Goal: Task Accomplishment & Management: Complete application form

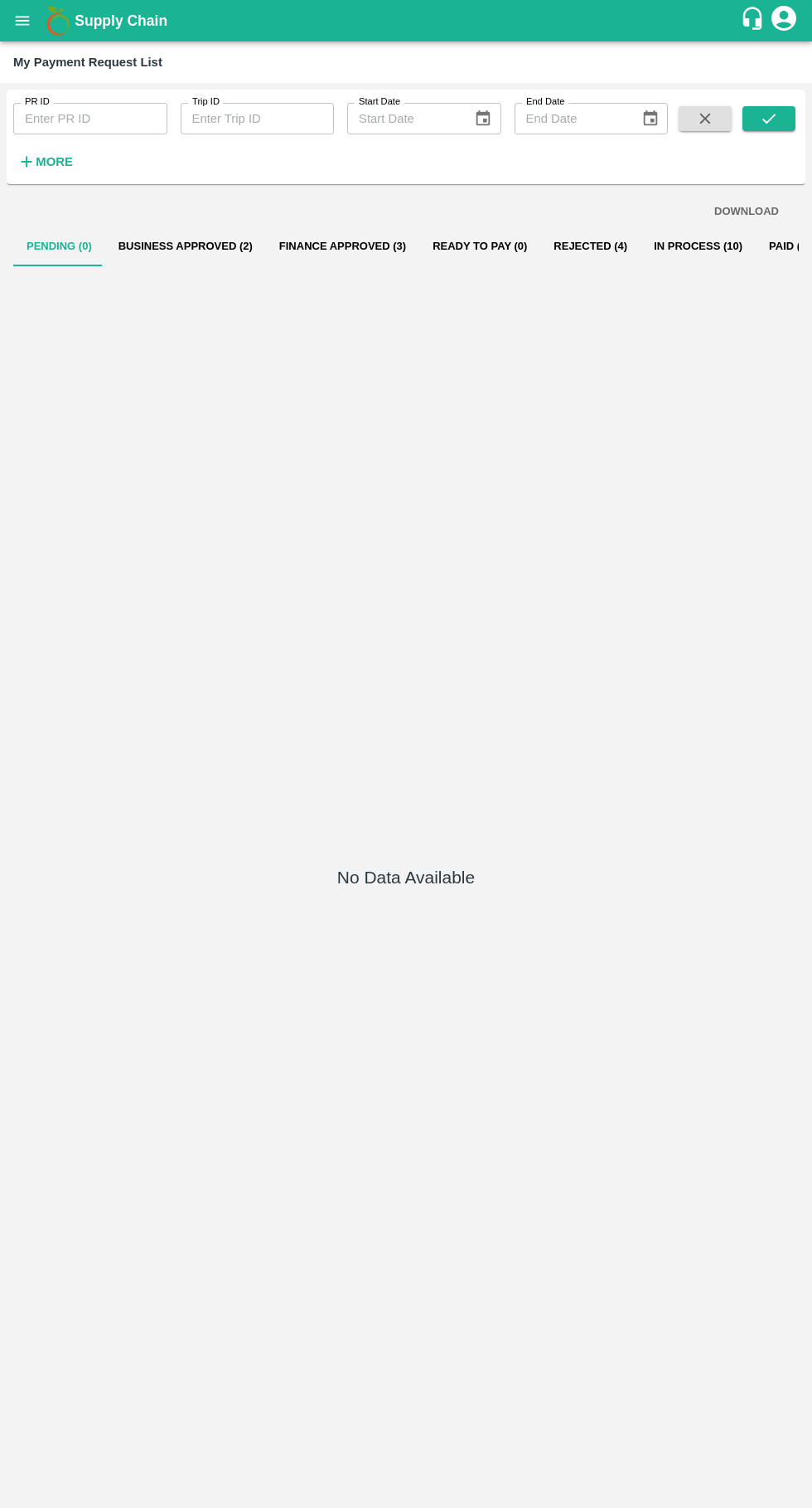
click at [151, 251] on button "Business Approved (2)" at bounding box center [185, 246] width 161 height 40
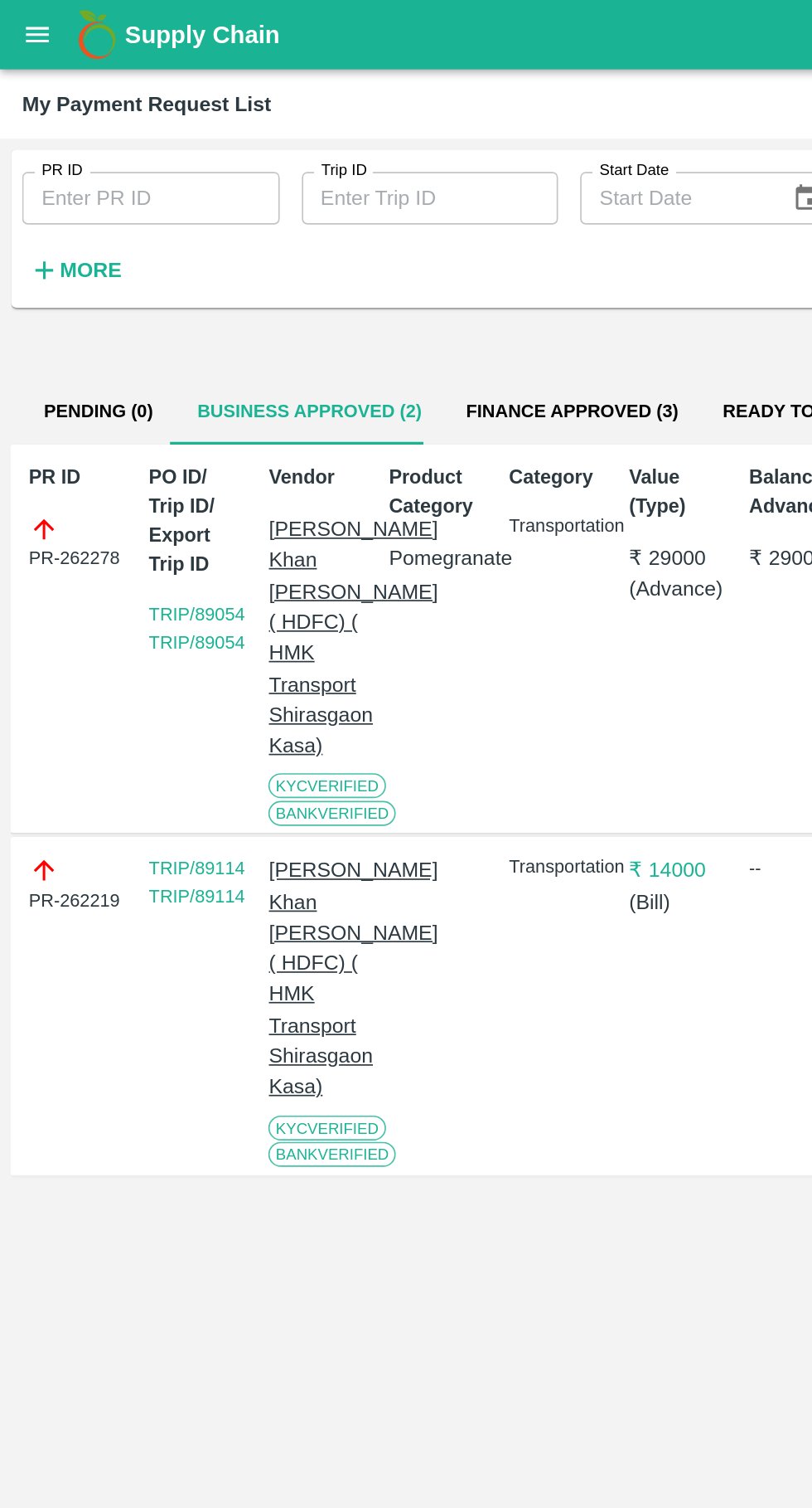
click at [26, 22] on icon "open drawer" at bounding box center [22, 20] width 18 height 18
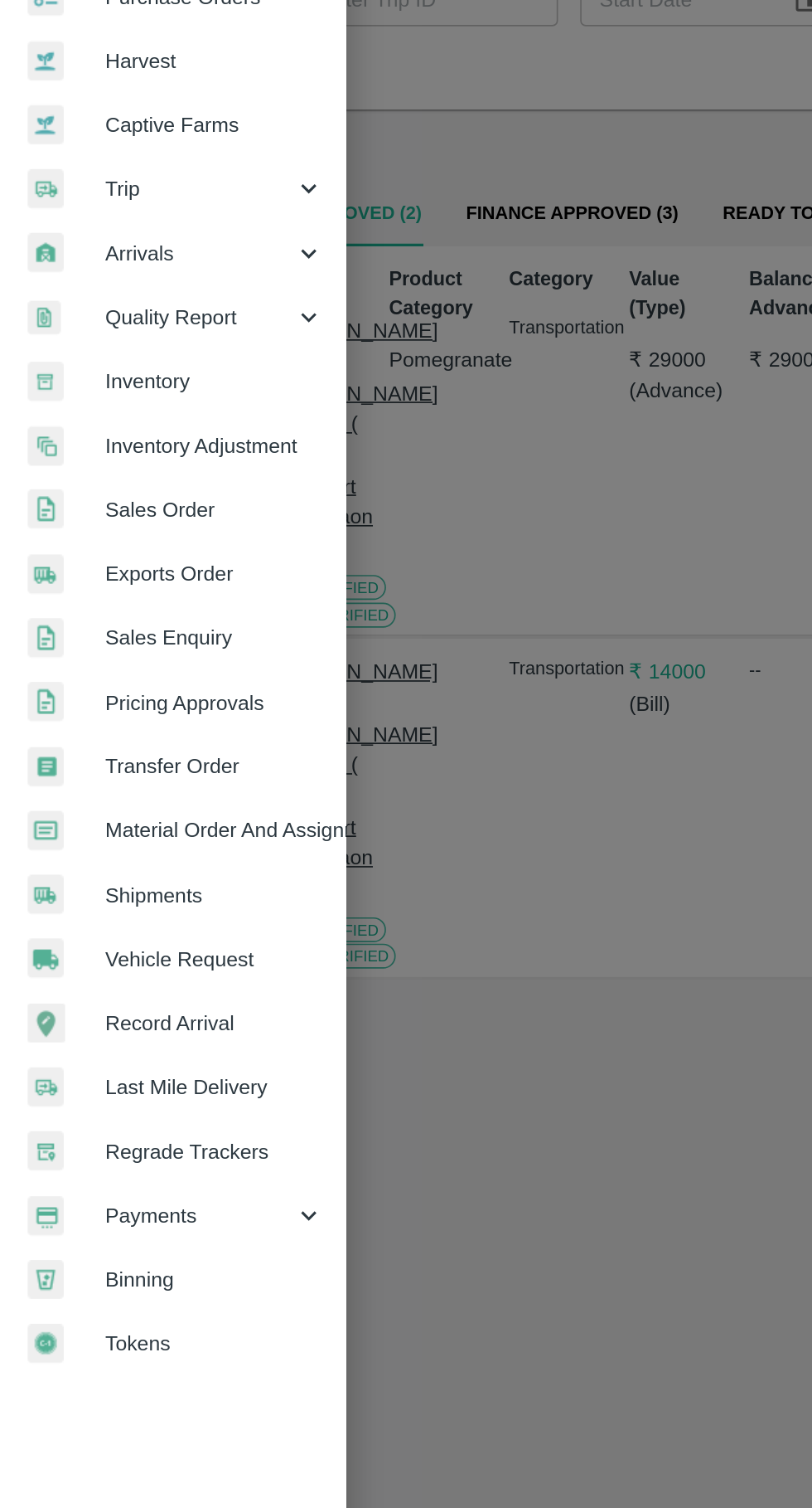
click at [78, 678] on link "Vehicle Request" at bounding box center [104, 693] width 207 height 38
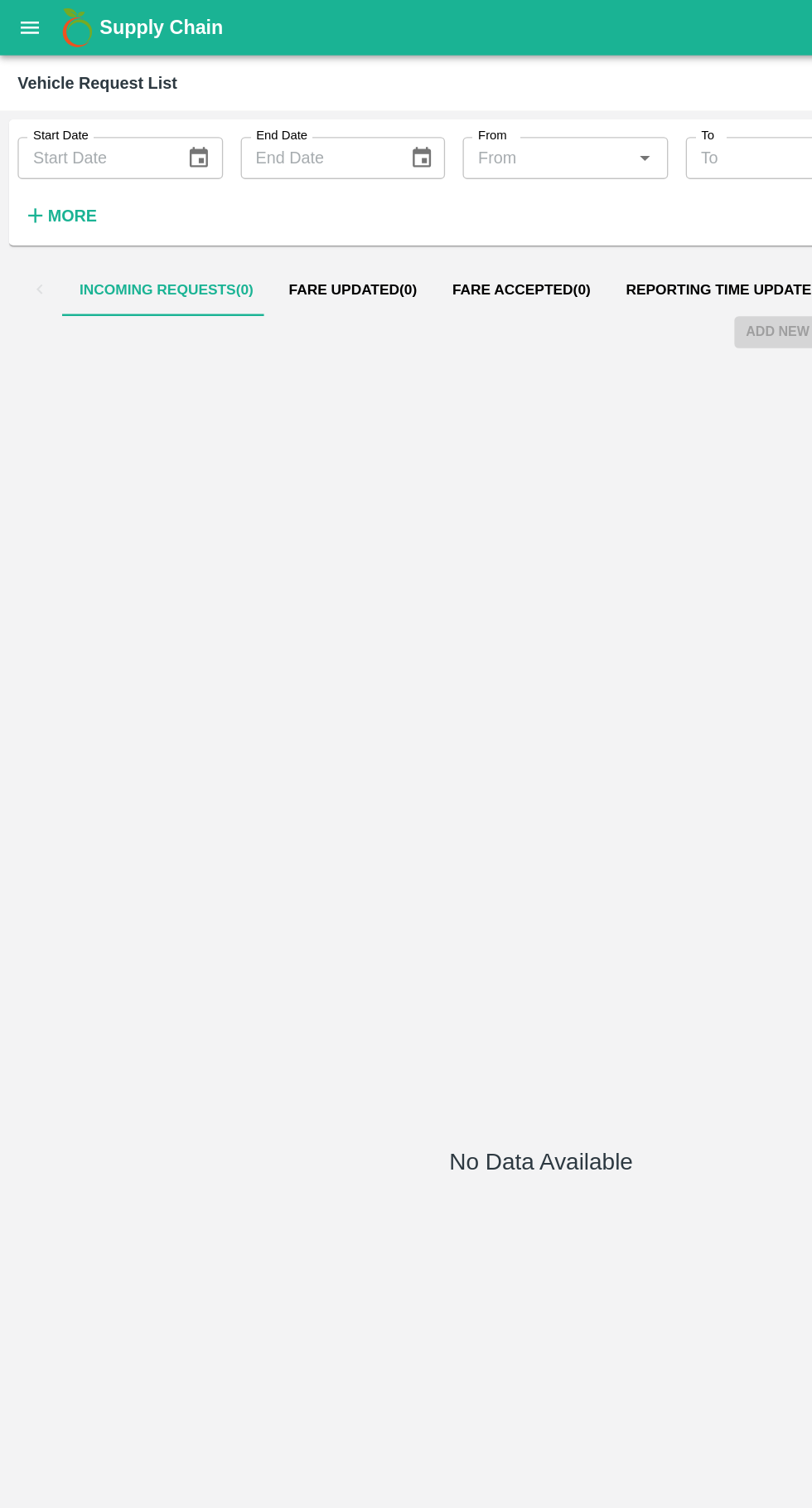
click at [488, 234] on button "Reporting Time Updated ( 38 )" at bounding box center [553, 218] width 193 height 40
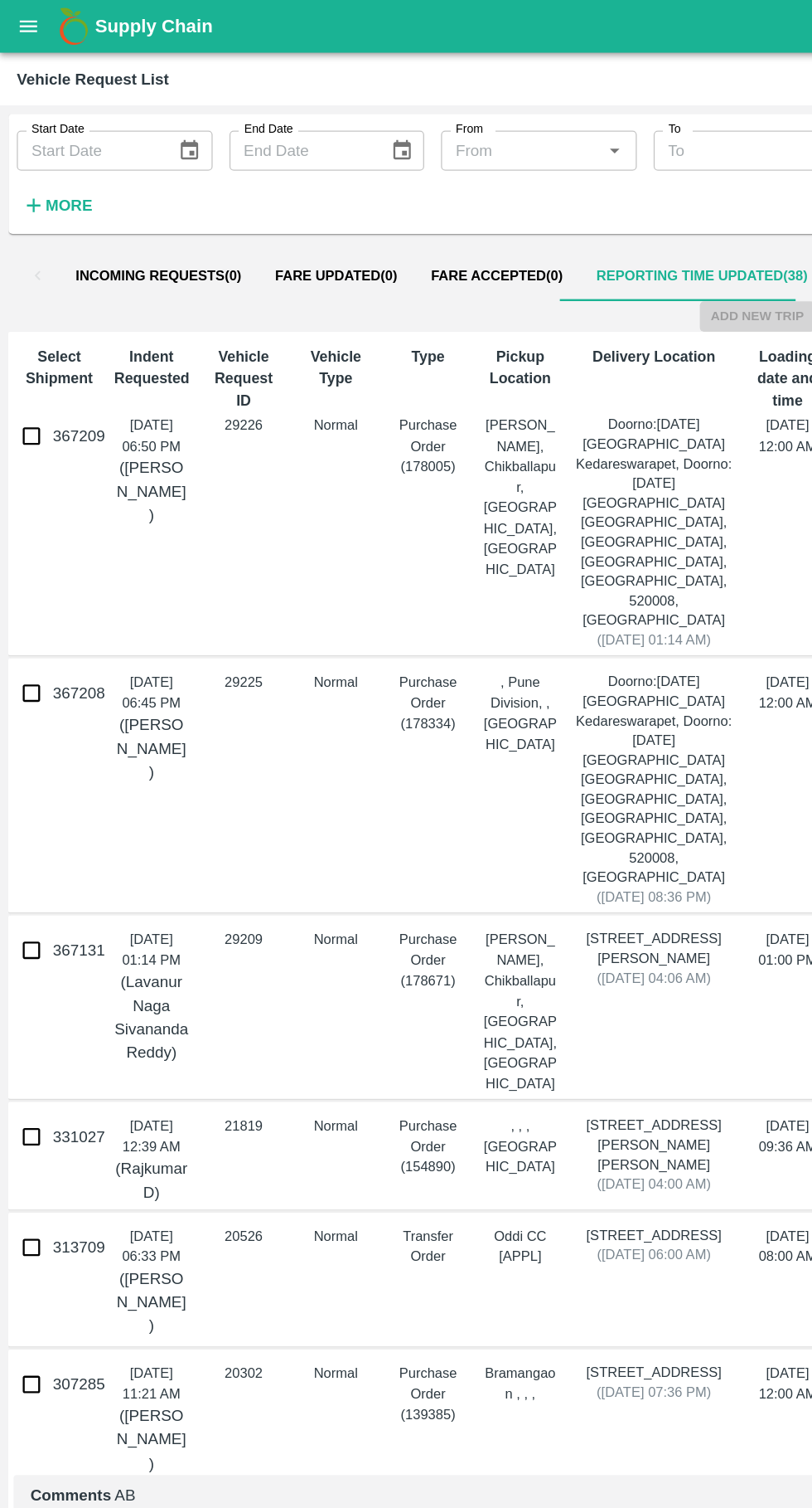
click at [28, 732] on input "367131" at bounding box center [25, 748] width 33 height 33
checkbox input "true"
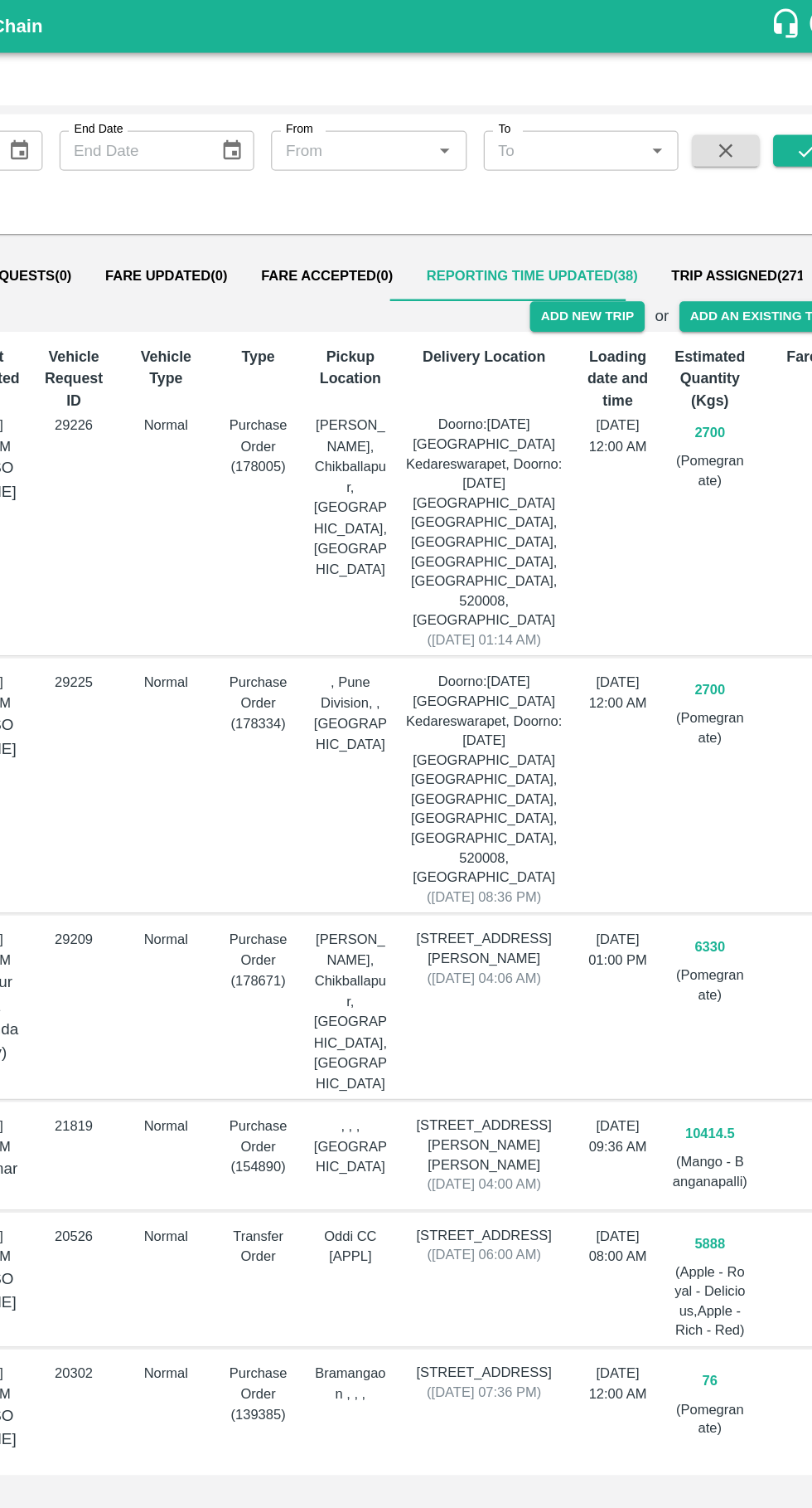
click at [595, 255] on button "Add New Trip" at bounding box center [595, 249] width 89 height 24
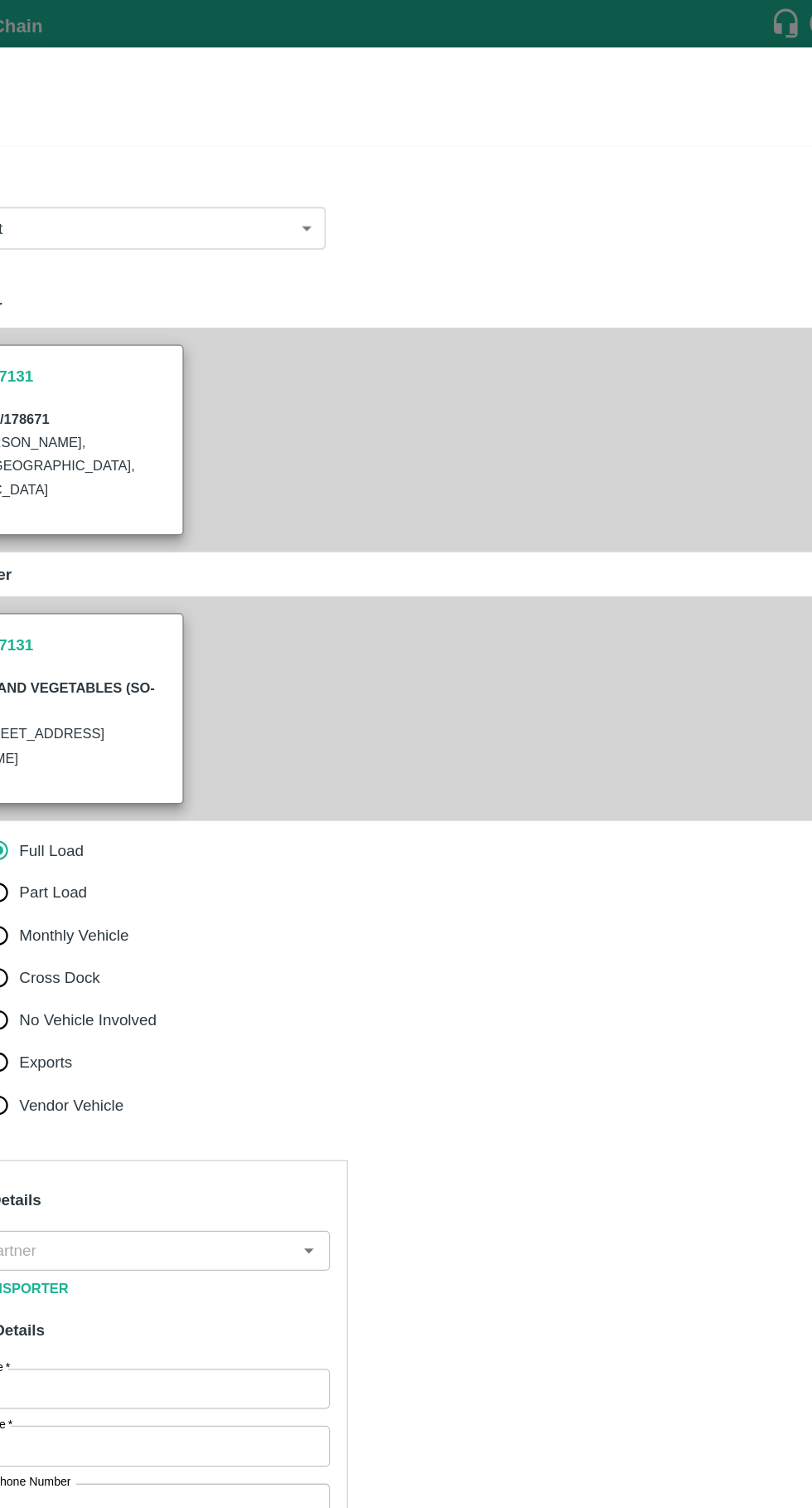
type input "6330"
type input "Normal"
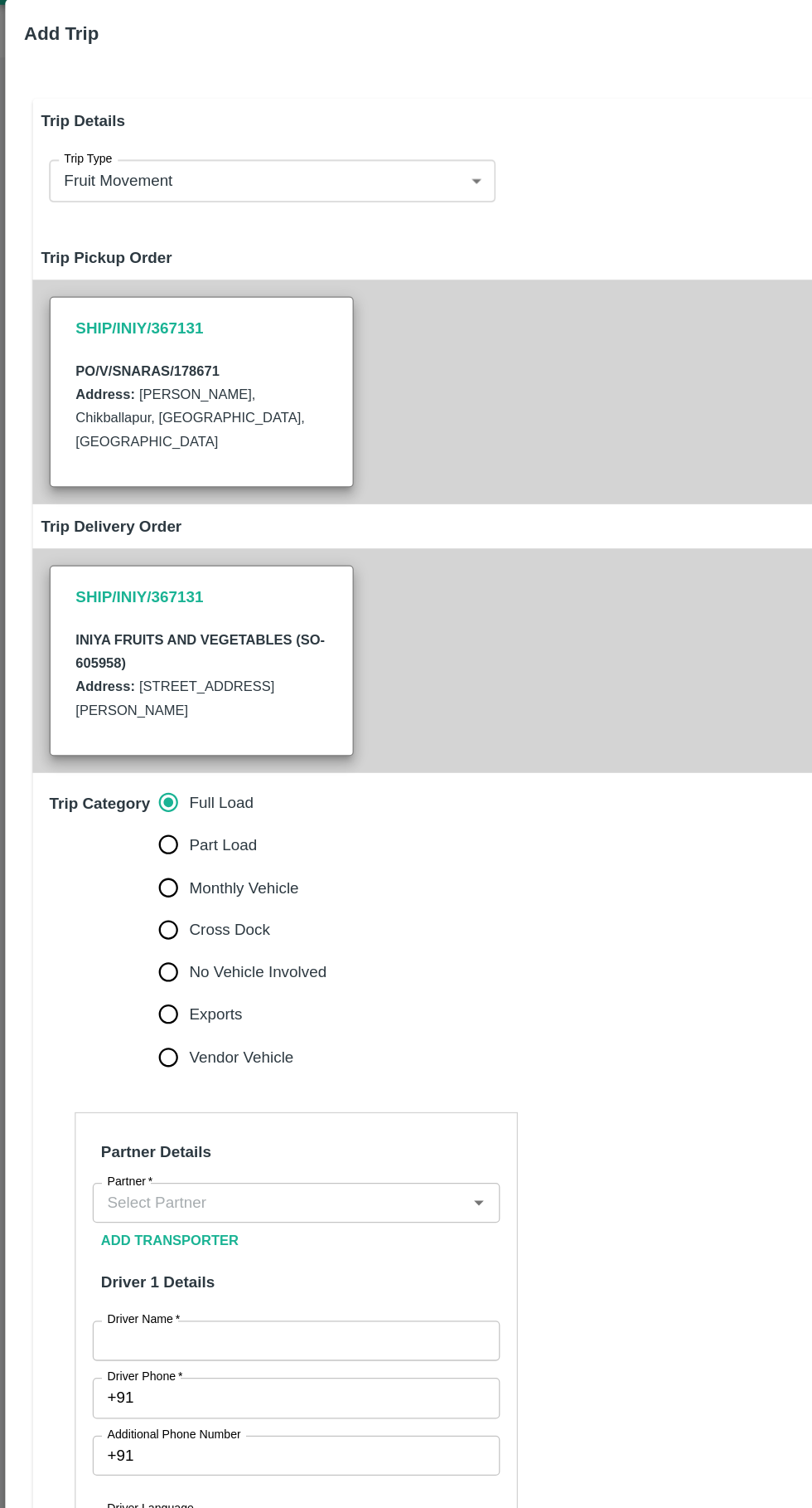
click at [276, 981] on input "Partner   *" at bounding box center [219, 984] width 284 height 22
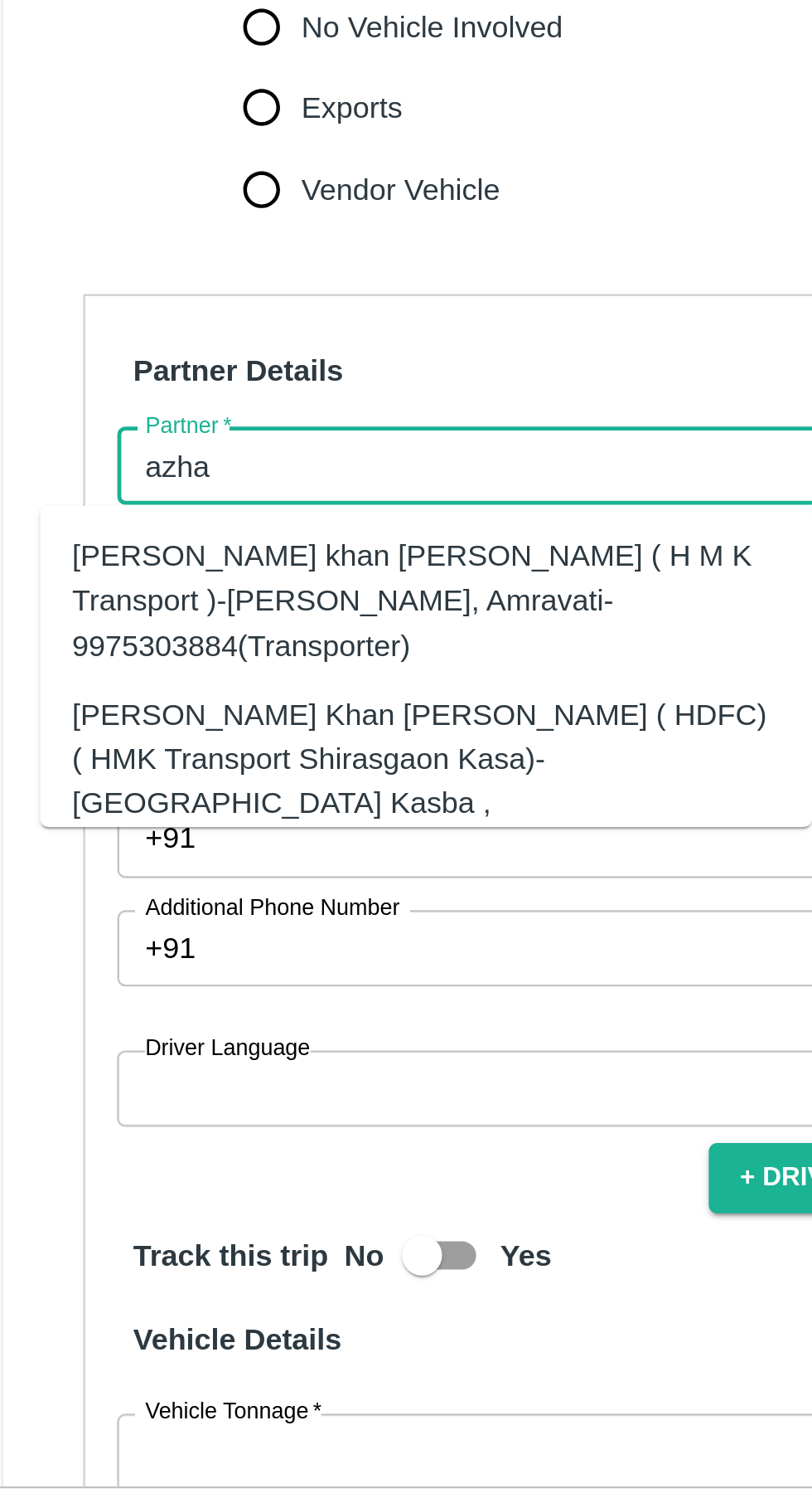
click at [256, 1085] on div "[PERSON_NAME] Khan [PERSON_NAME] ( HDFC) ( HMK Transport Shirasgaon Kasa)-[GEOG…" at bounding box center [201, 1115] width 293 height 74
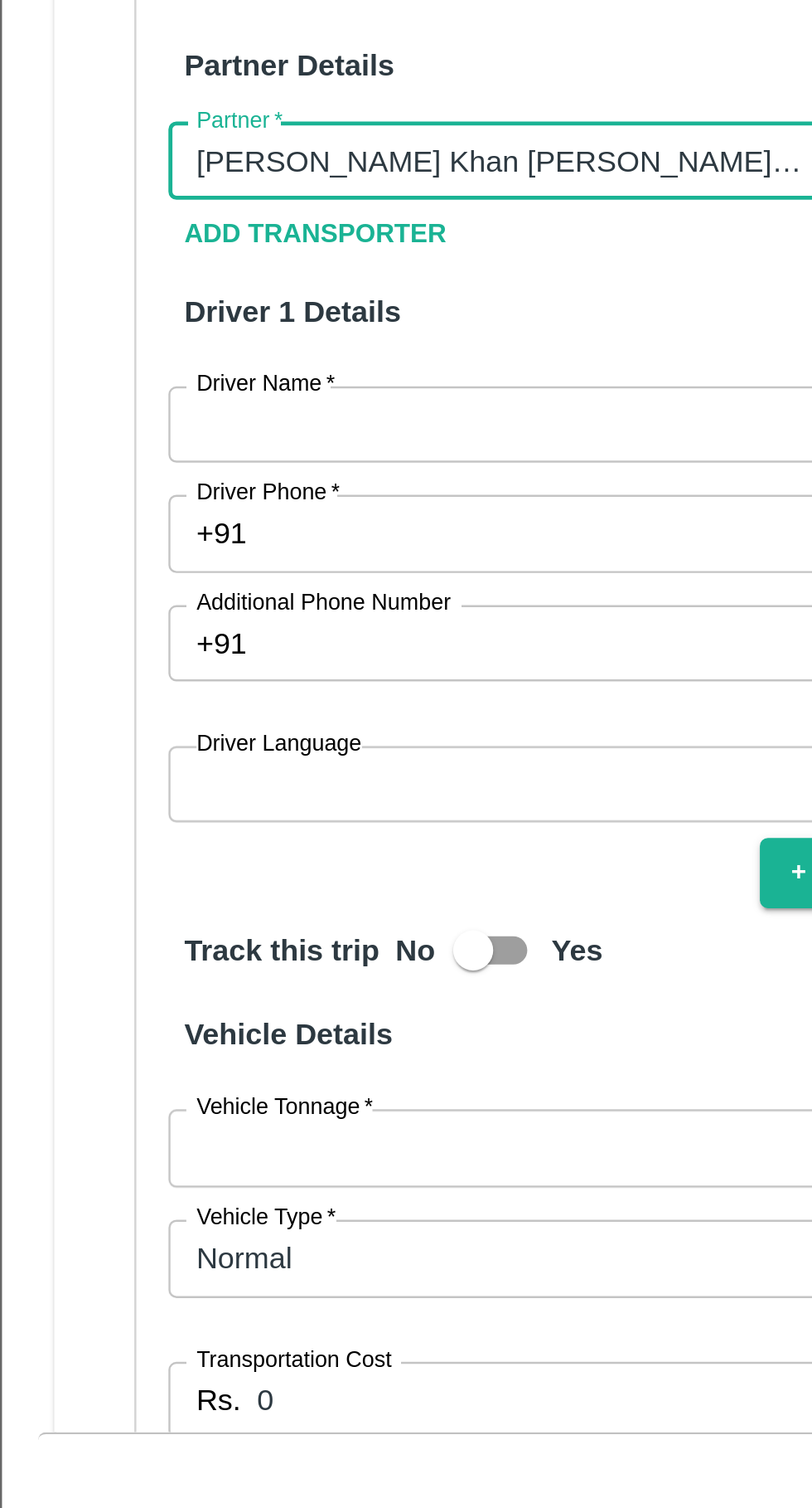
scroll to position [105, 0]
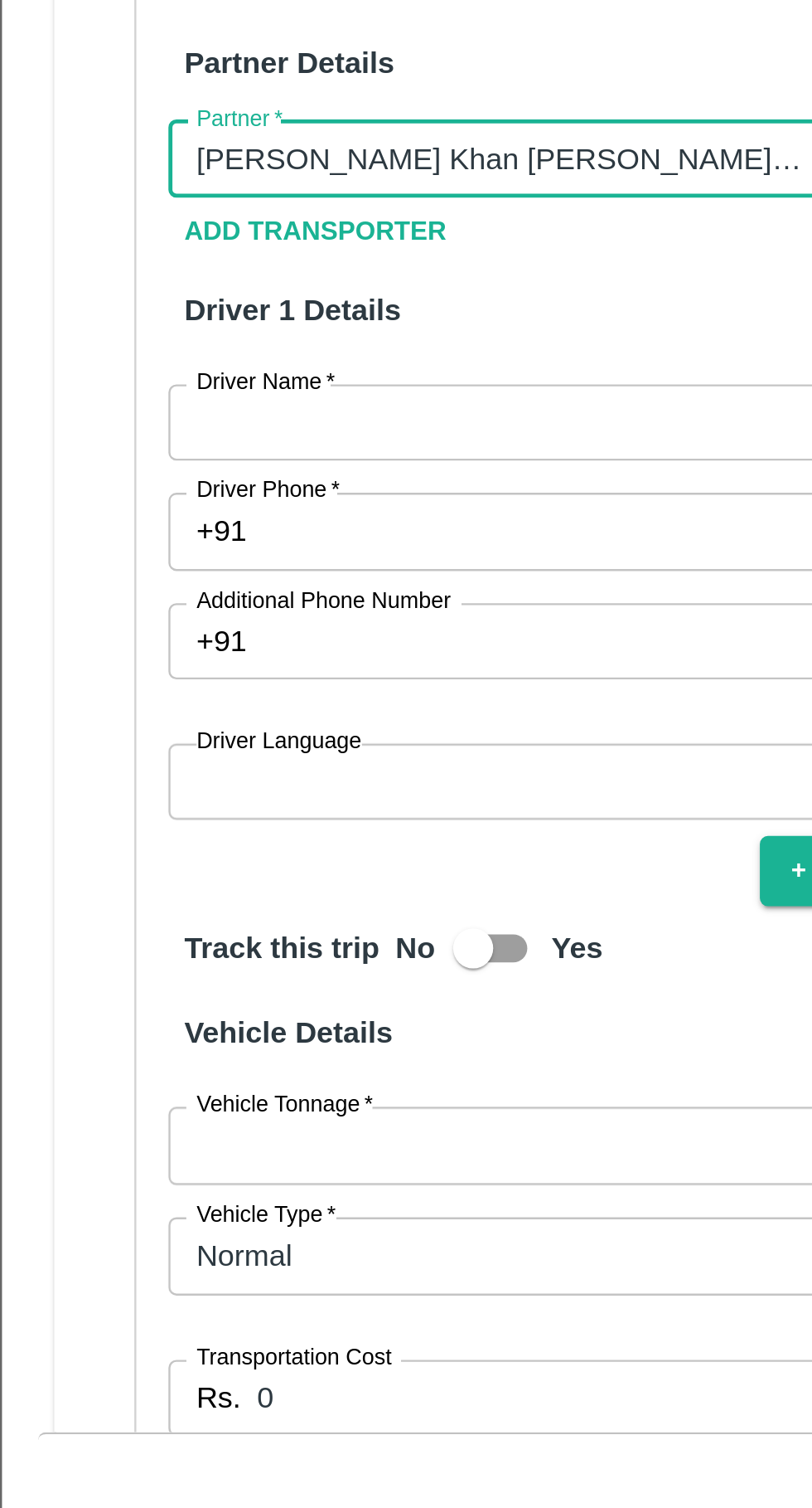
type input "[PERSON_NAME] Khan [PERSON_NAME] ( HDFC) ( HMK Transport Shirasgaon Kasa)-[GEOG…"
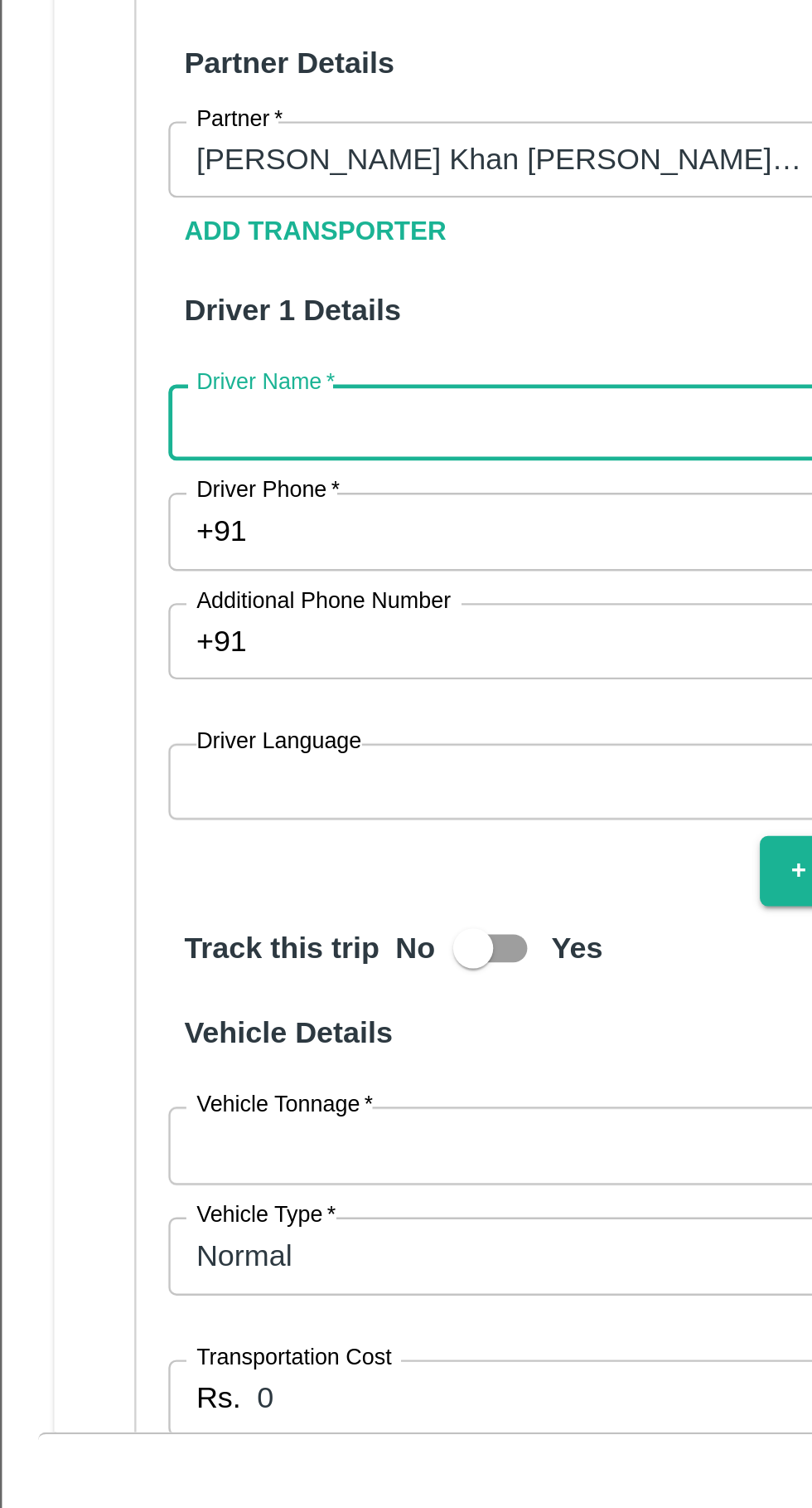
click at [153, 1035] on div "Partner Details Partner   * Partner Add Transporter Driver 1 Details Driver Nam…" at bounding box center [233, 1185] width 349 height 754
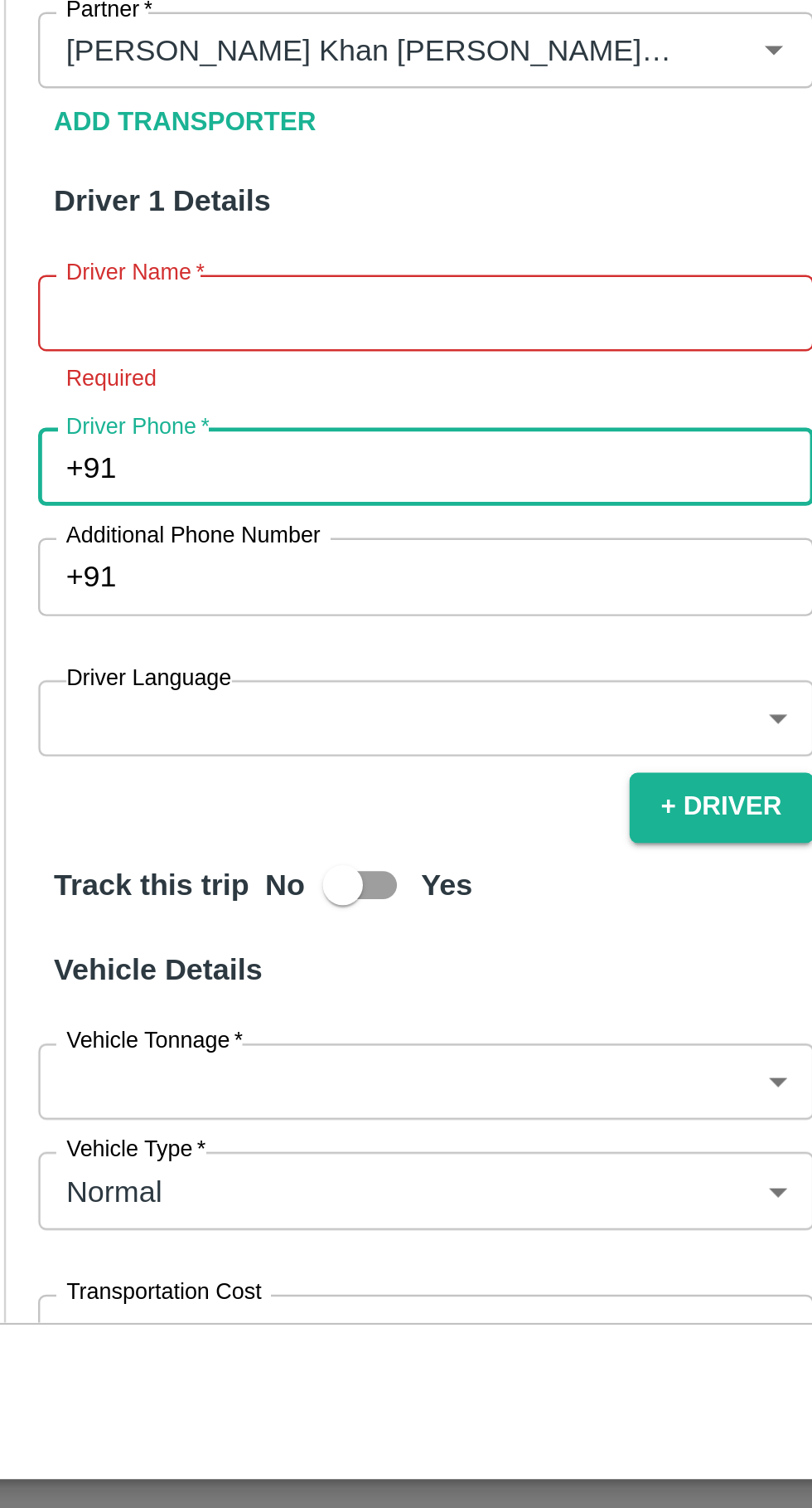
click at [216, 1093] on div "Partner Details Partner   * Partner Add Transporter Driver 1 Details Driver Nam…" at bounding box center [233, 1195] width 349 height 773
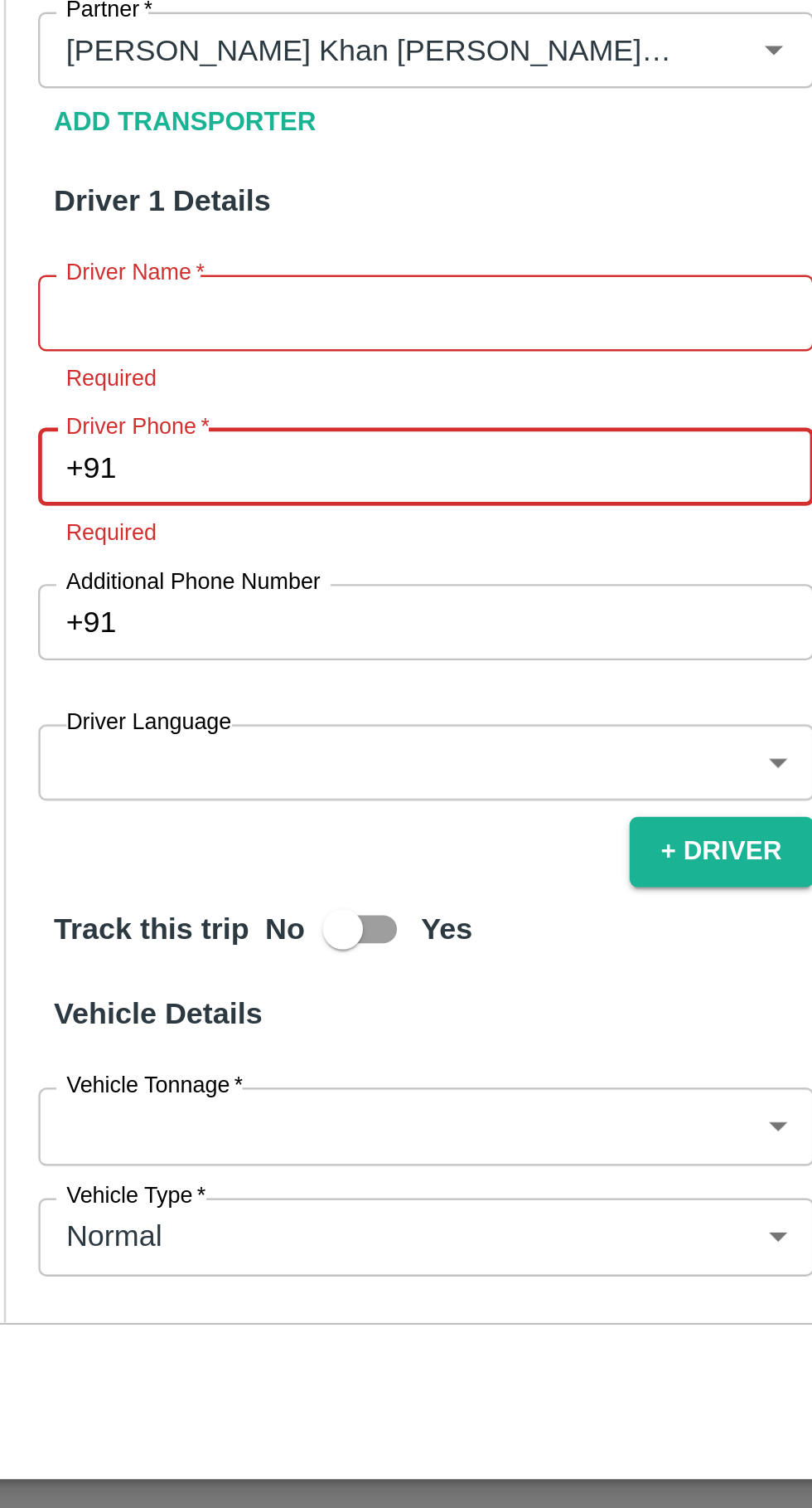
click at [164, 1057] on input "Driver Phone   *" at bounding box center [253, 1052] width 282 height 31
click at [102, 1016] on p "Required" at bounding box center [233, 1016] width 297 height 15
paste input "9008296113"
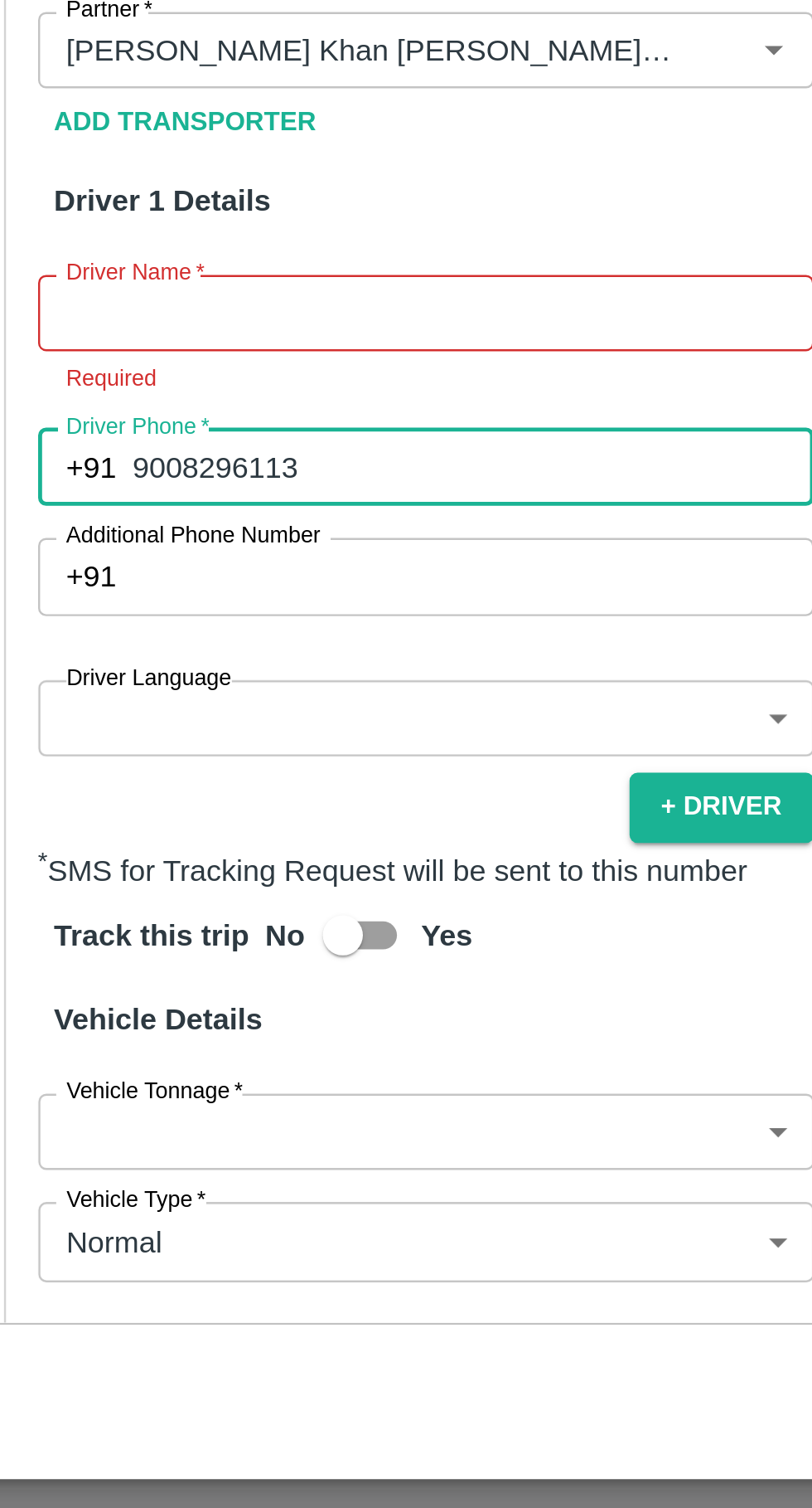
scroll to position [327, 0]
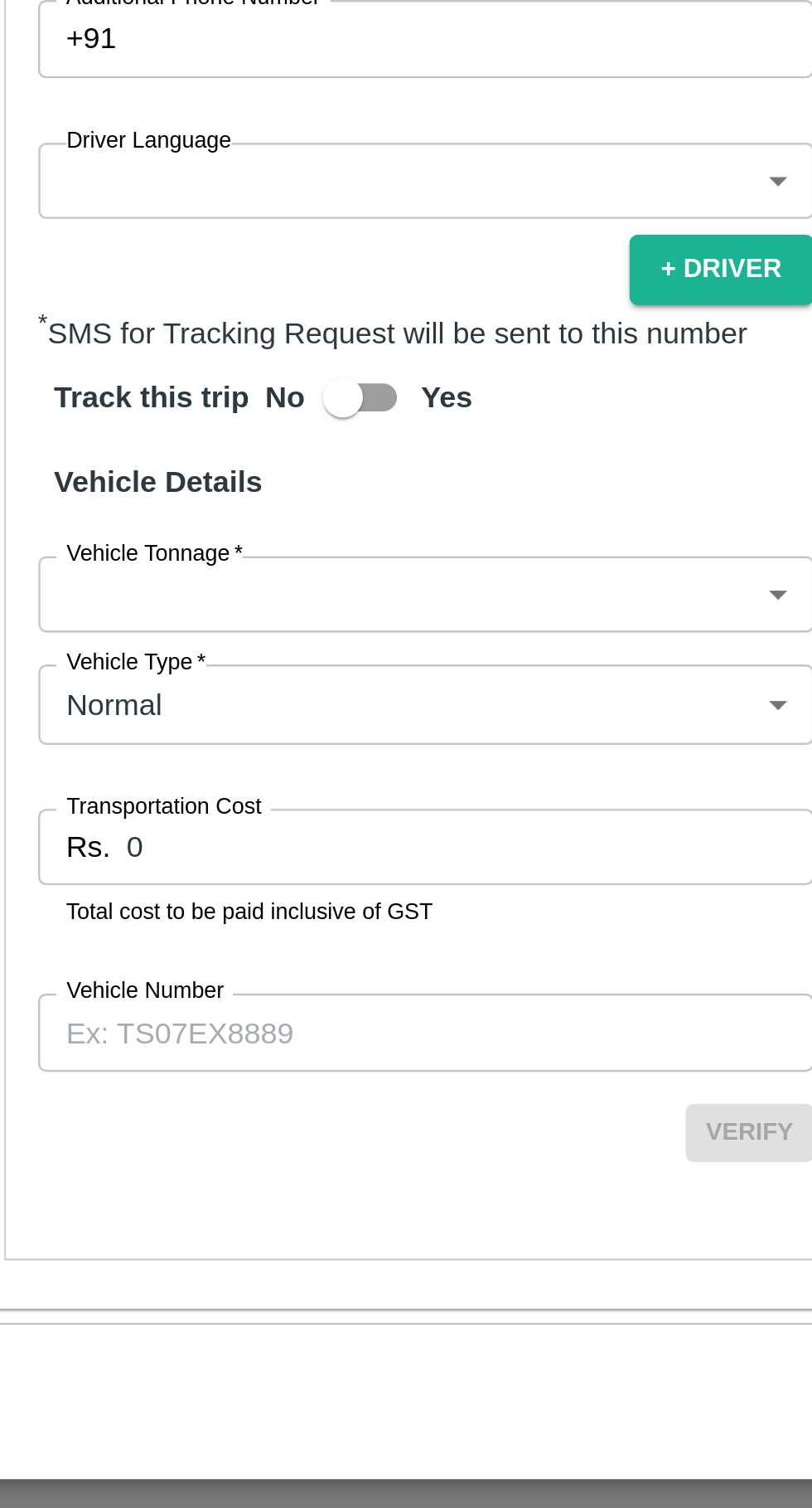
type input "9008296113"
click at [195, 1292] on input "Vehicle Number" at bounding box center [234, 1285] width 321 height 31
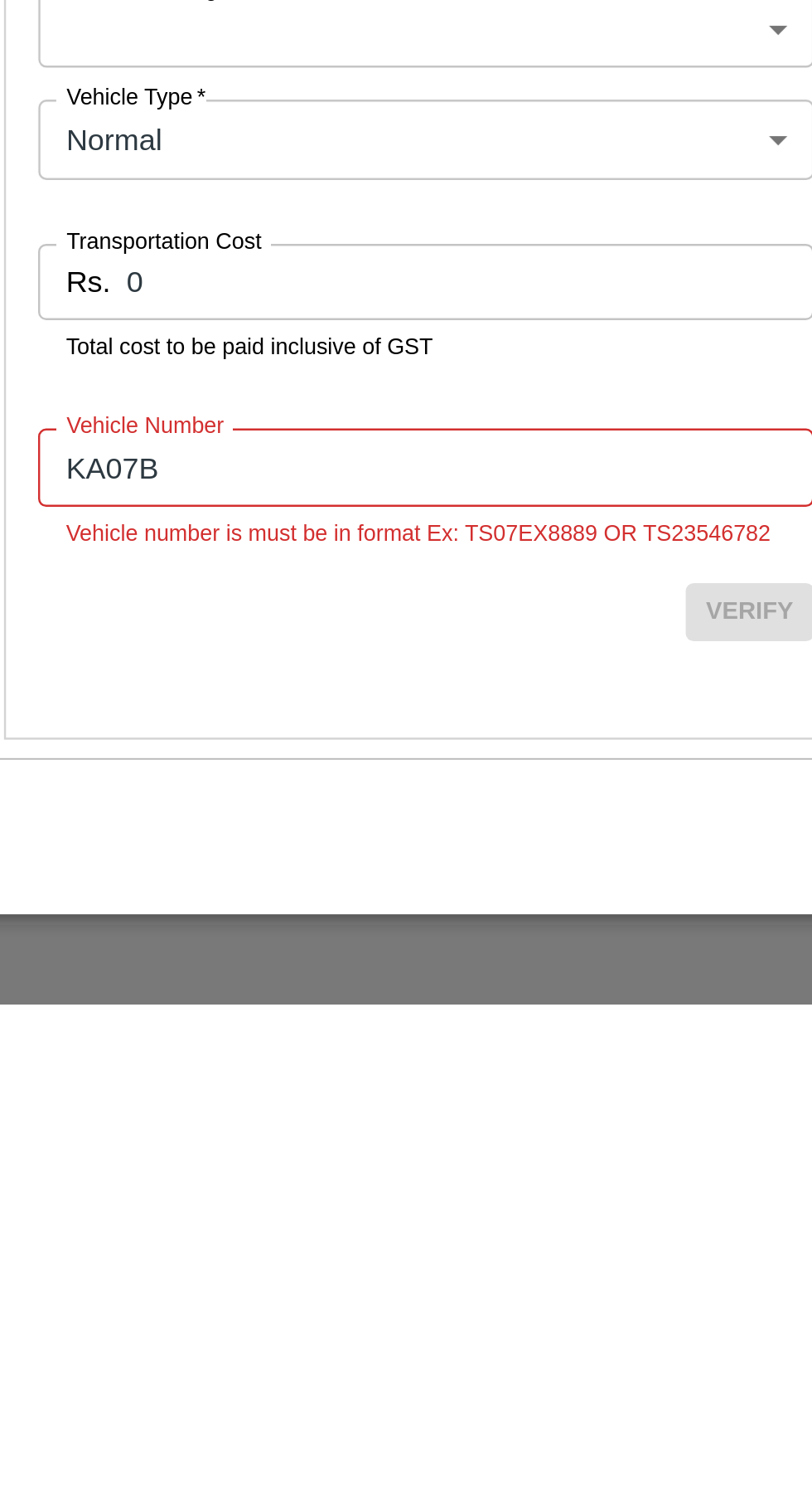
scroll to position [0, 0]
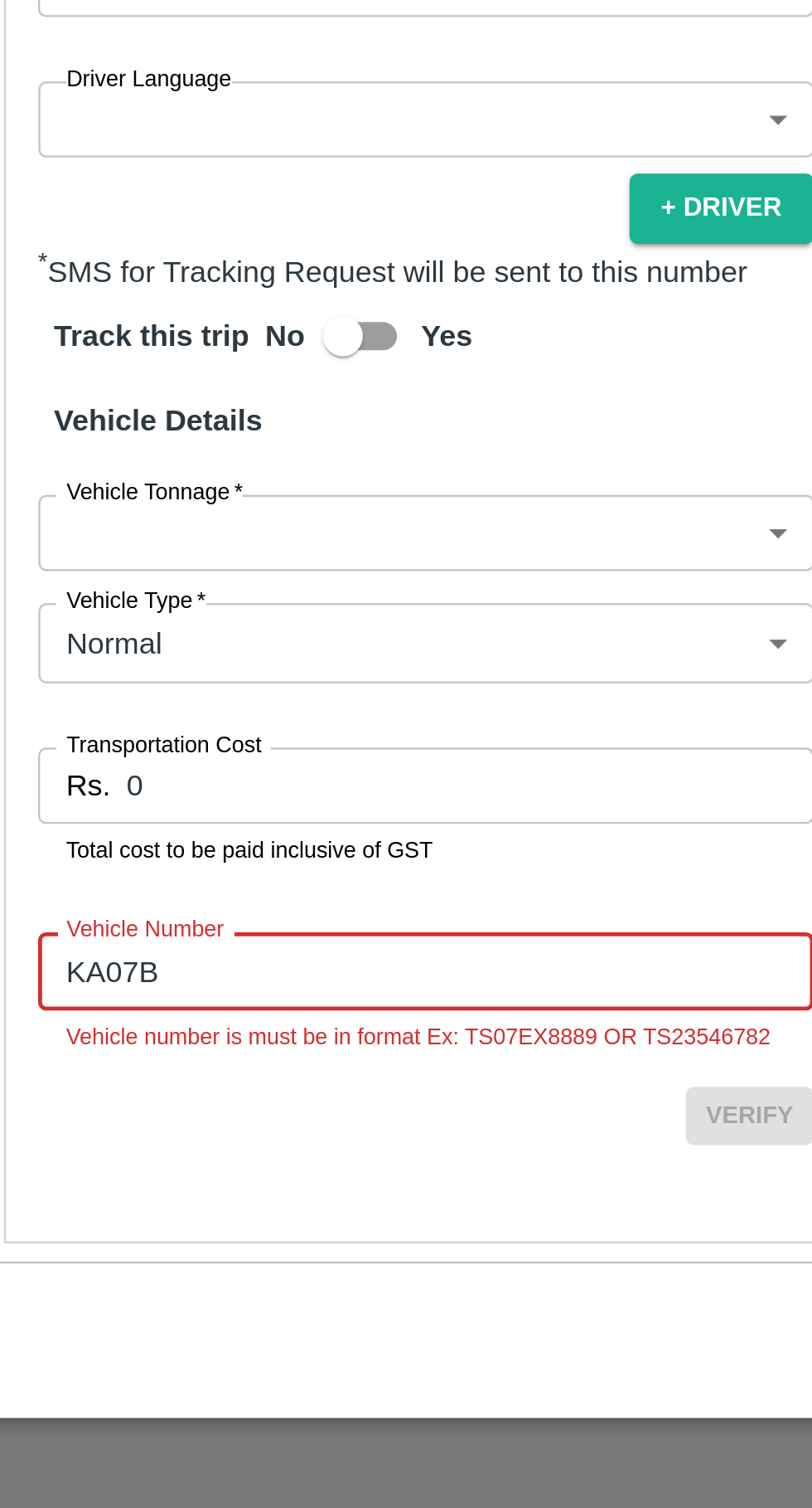
click at [179, 1282] on input "KA07B" at bounding box center [234, 1285] width 321 height 31
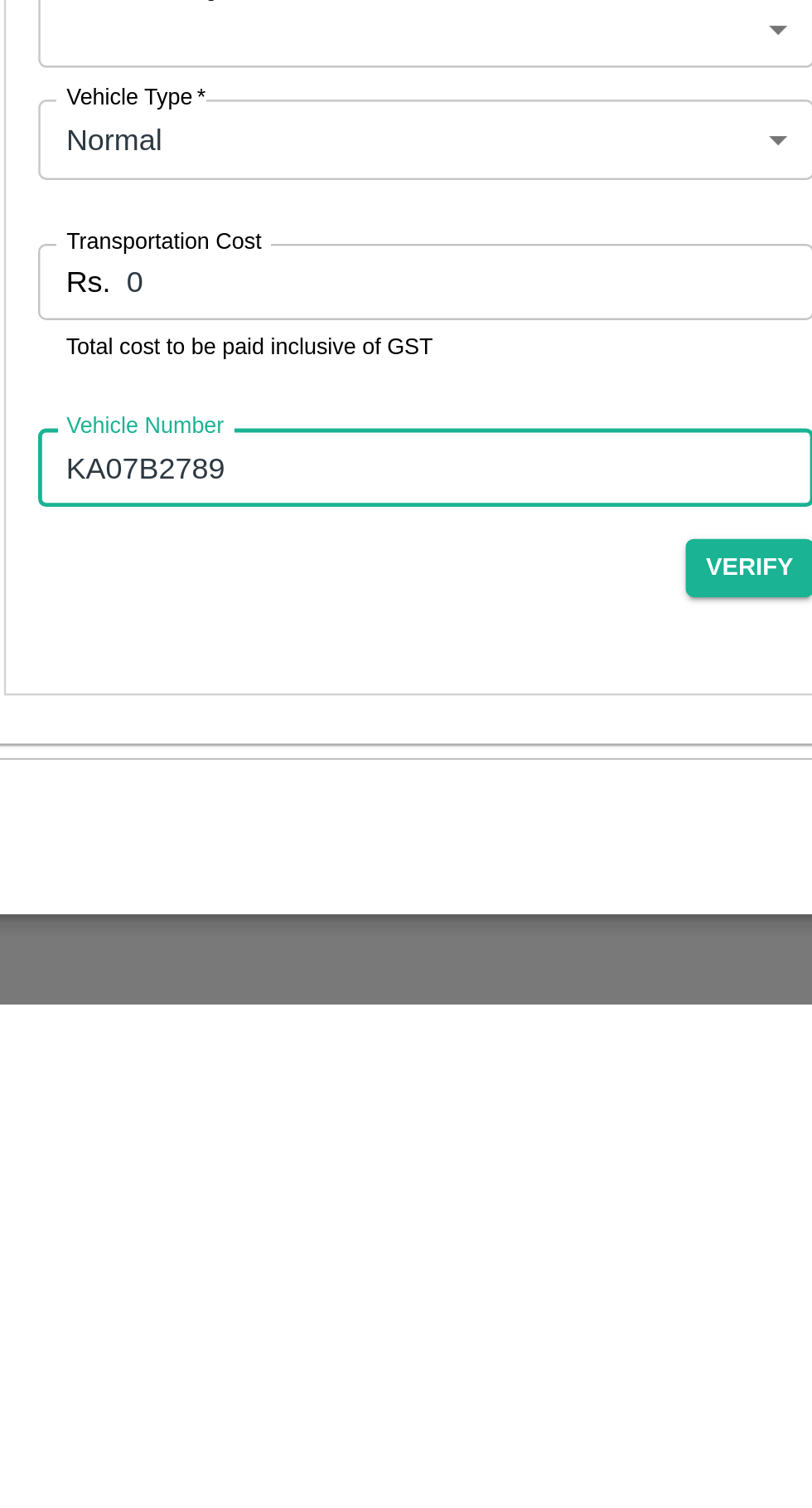
type input "KA07B2789"
click at [217, 1215] on input "0" at bounding box center [251, 1209] width 284 height 31
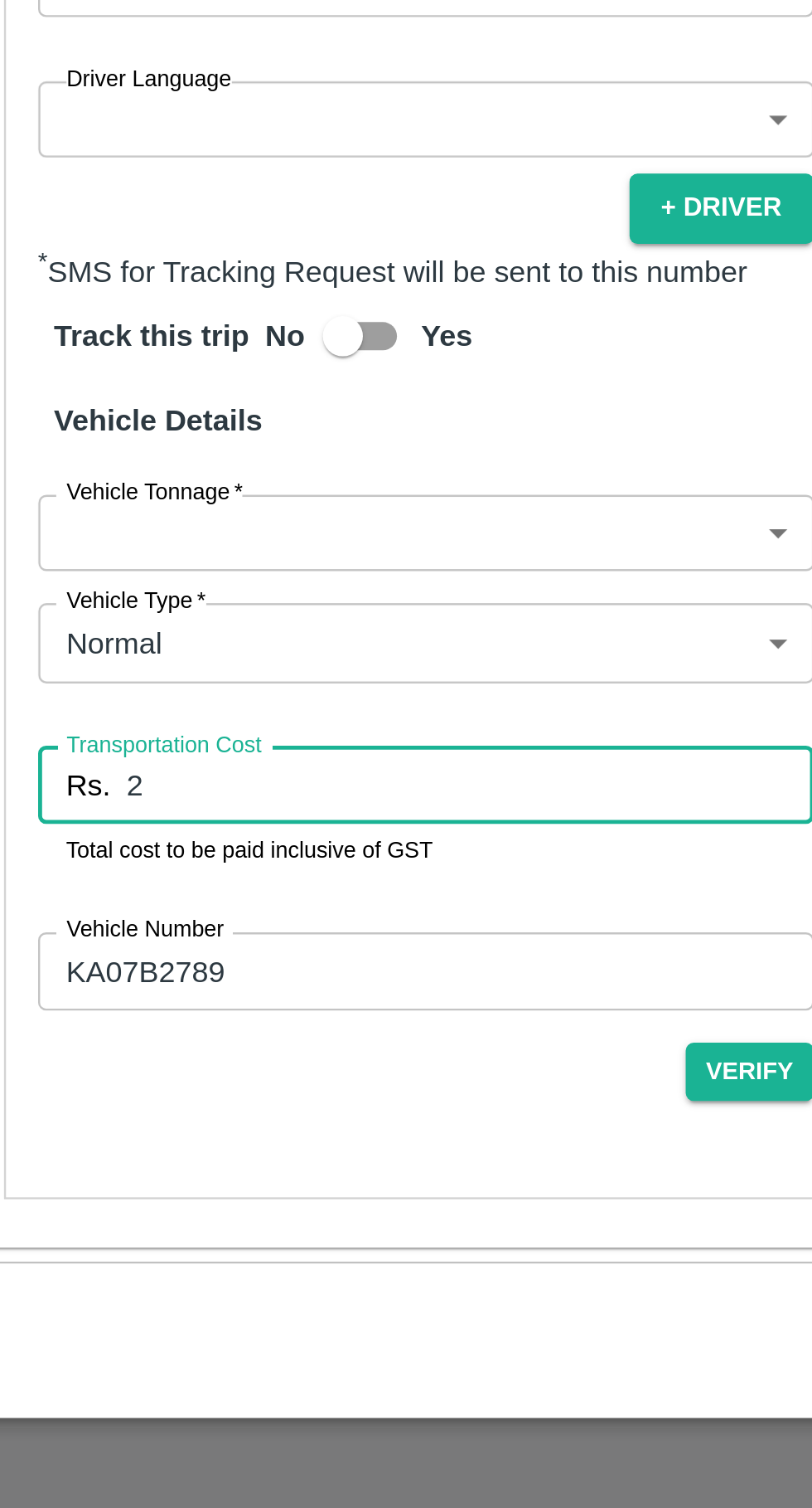
click at [171, 1212] on input "2" at bounding box center [251, 1209] width 284 height 31
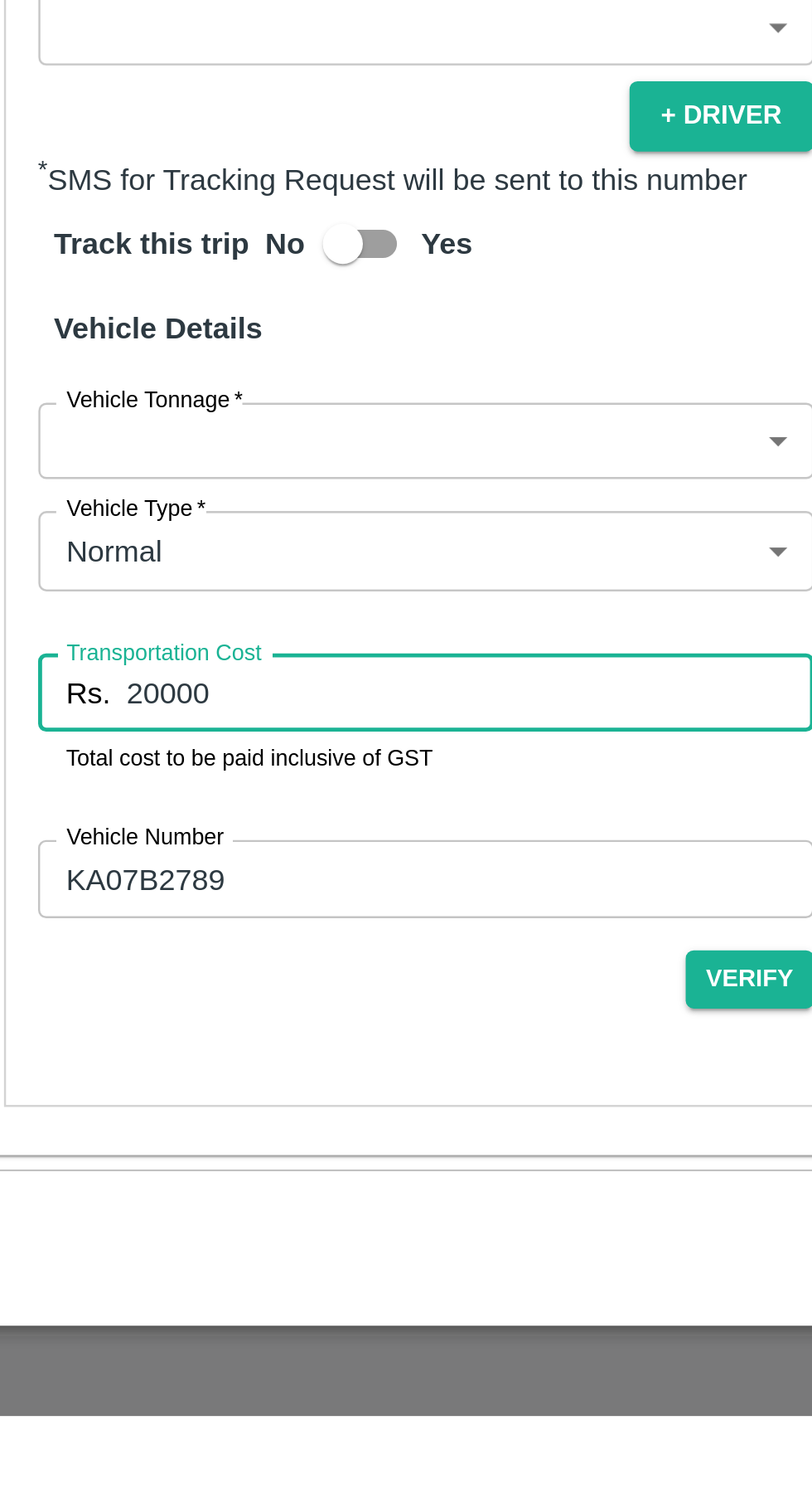
type input "20000"
click at [300, 1097] on body "Supply Chain Vehicle Request List Start Date Start Date End Date End Date From …" at bounding box center [406, 754] width 812 height 1508
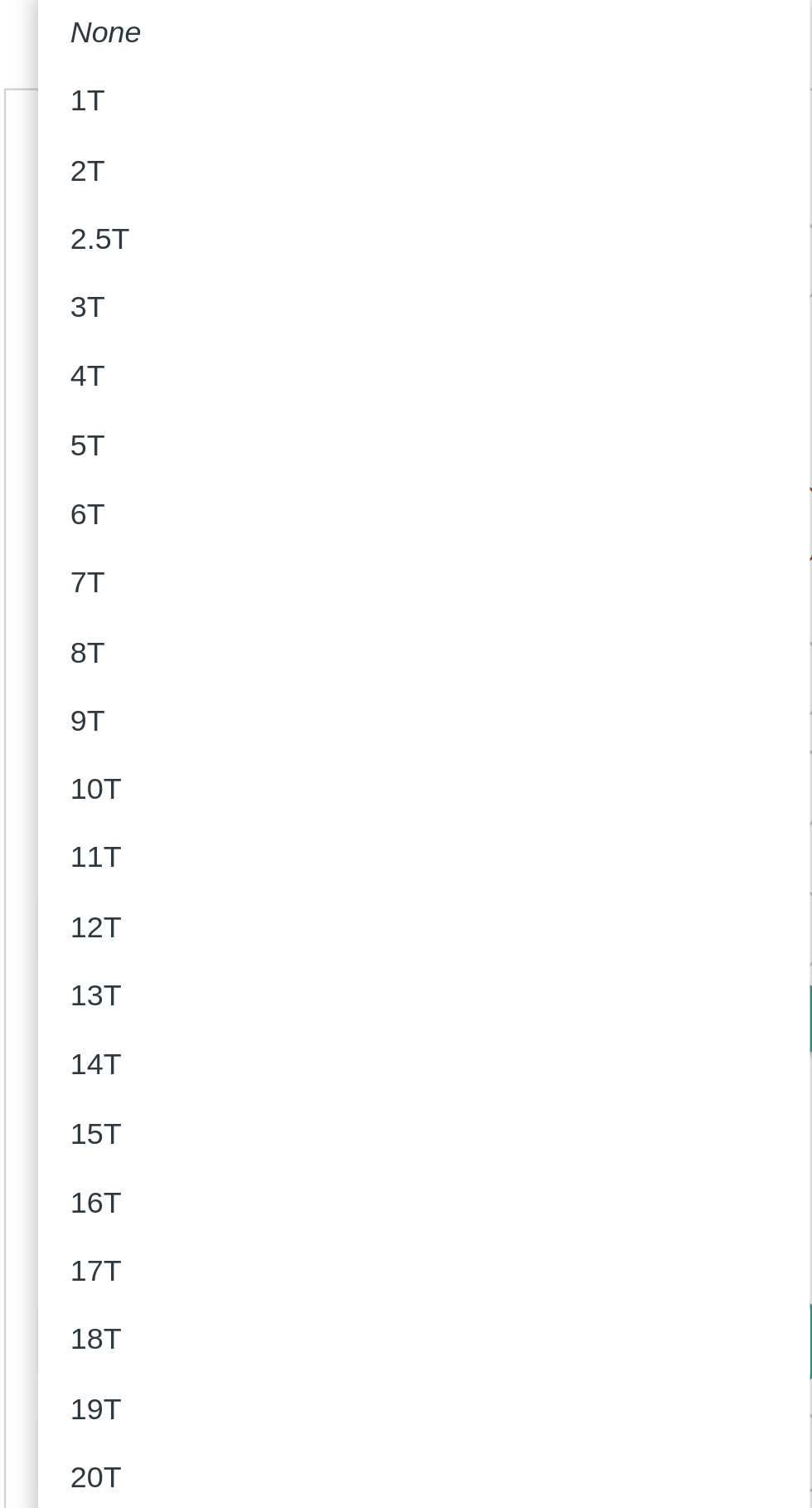
click at [121, 792] on div "7T" at bounding box center [233, 790] width 293 height 18
type input "7000"
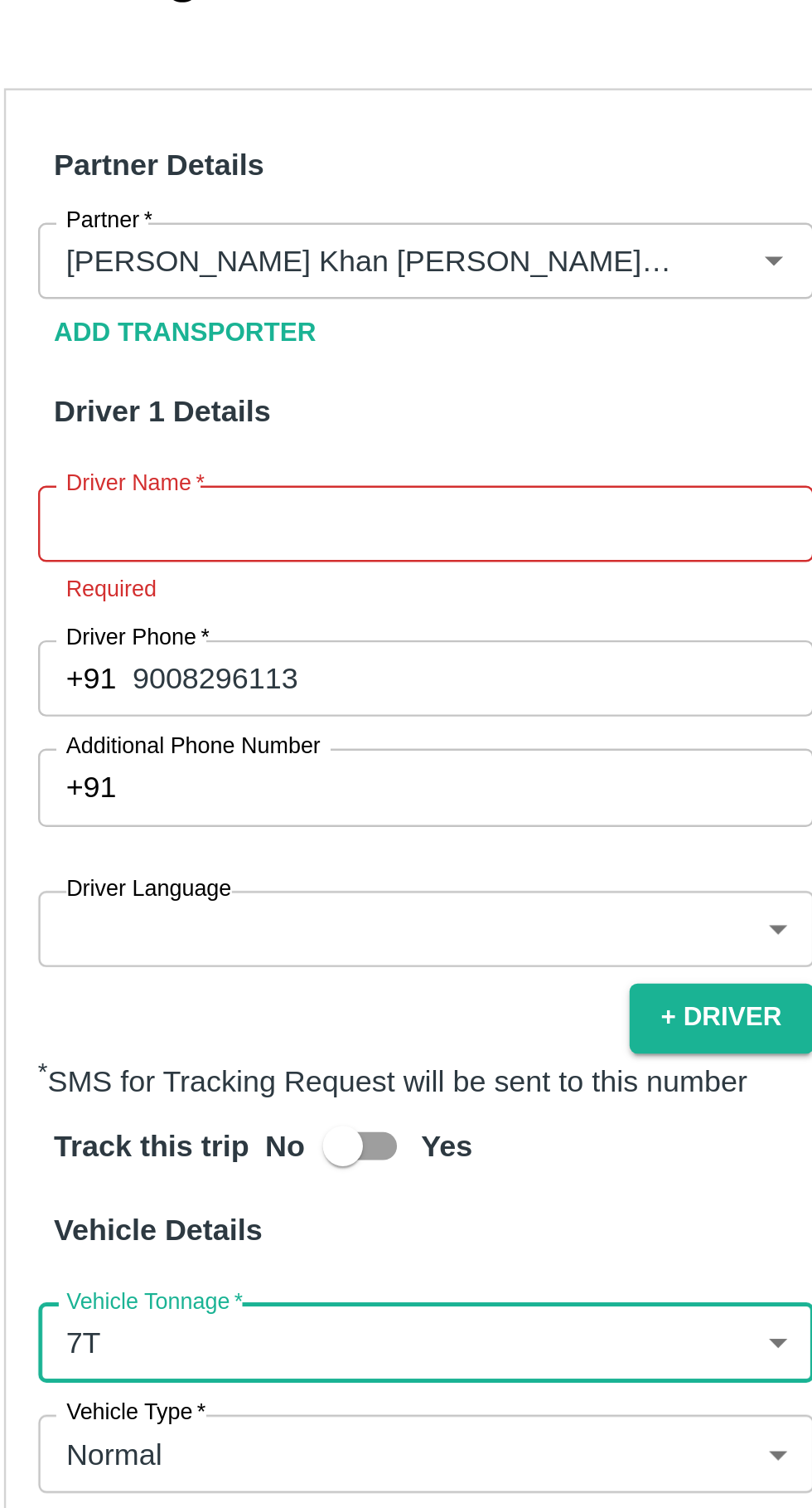
click at [205, 763] on input "Driver Name   *" at bounding box center [234, 766] width 321 height 31
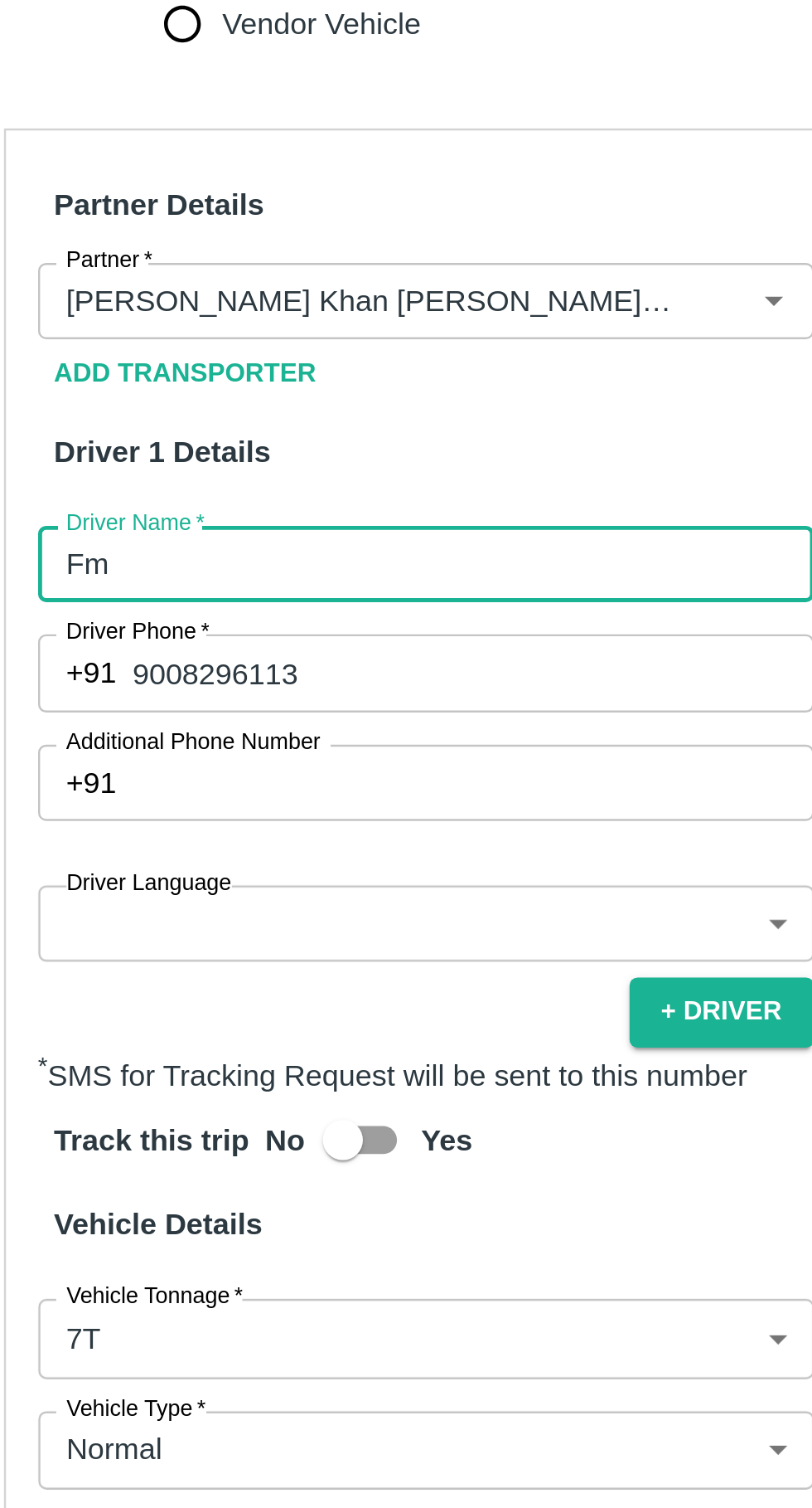
scroll to position [310, 0]
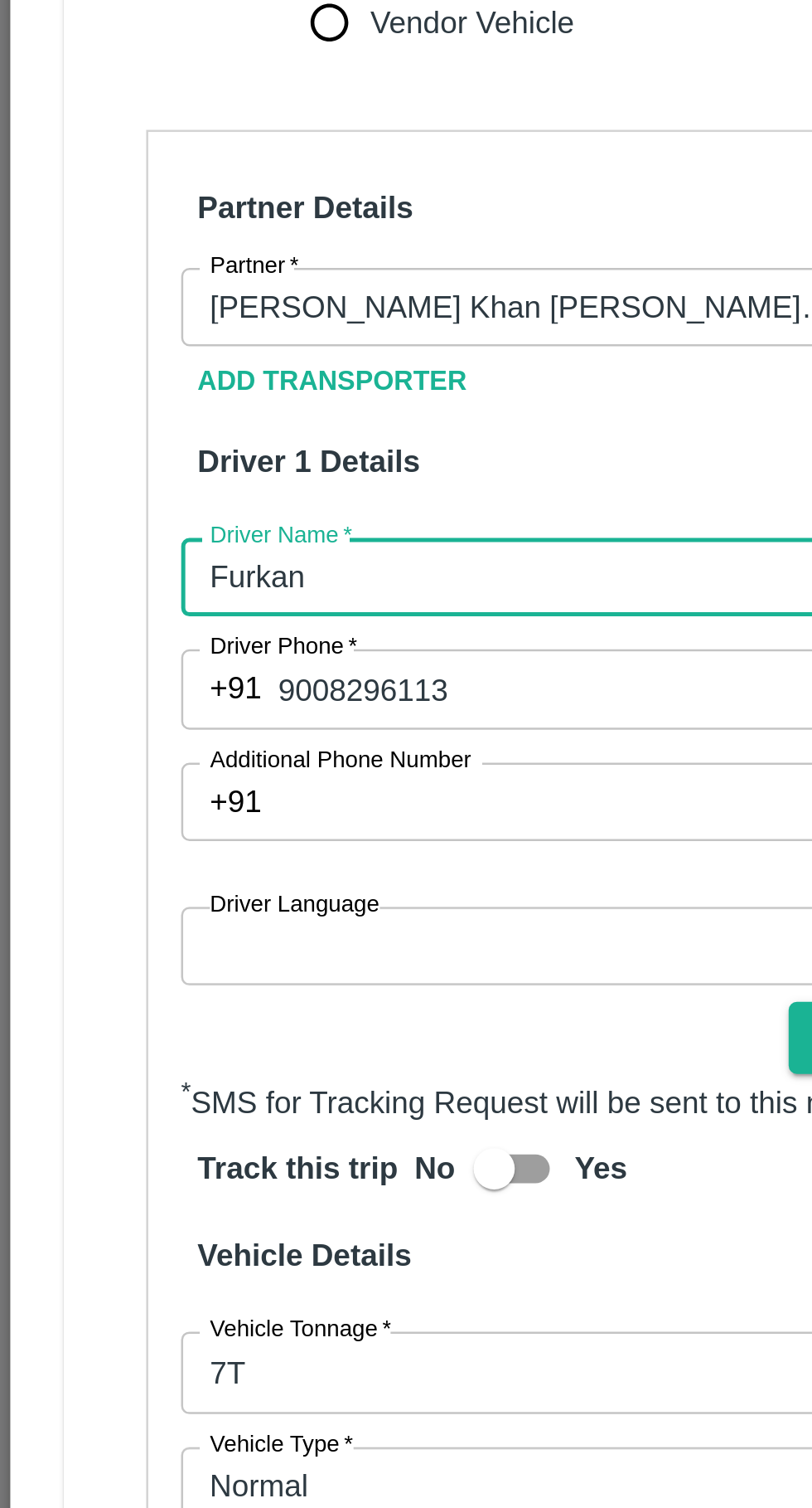
type input "Furkan"
click at [166, 936] on body "Supply Chain Vehicle Request List Start Date Start Date End Date End Date From …" at bounding box center [406, 754] width 812 height 1508
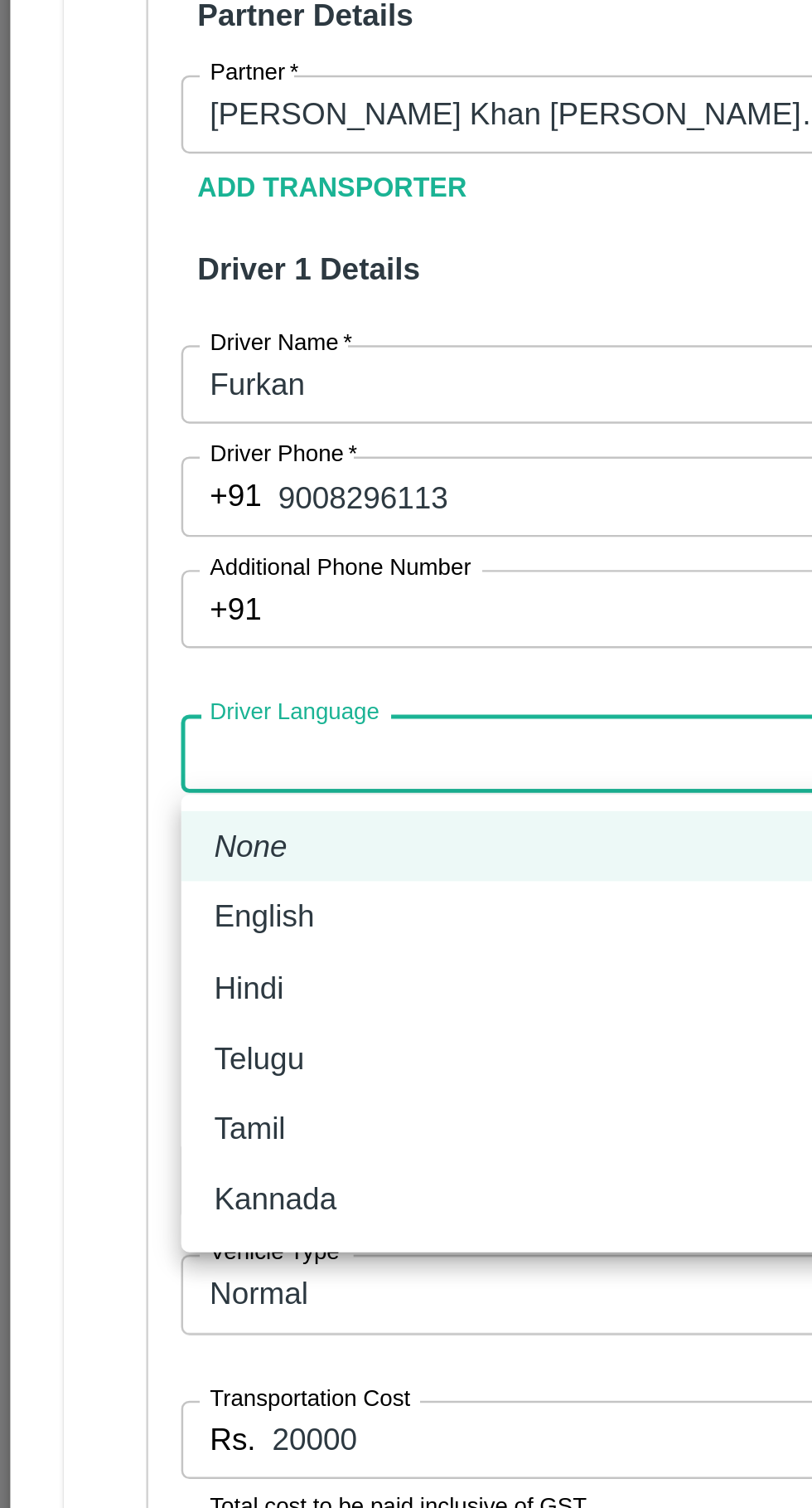
click at [162, 1028] on div "Hindi" at bounding box center [233, 1026] width 293 height 18
type input "hi"
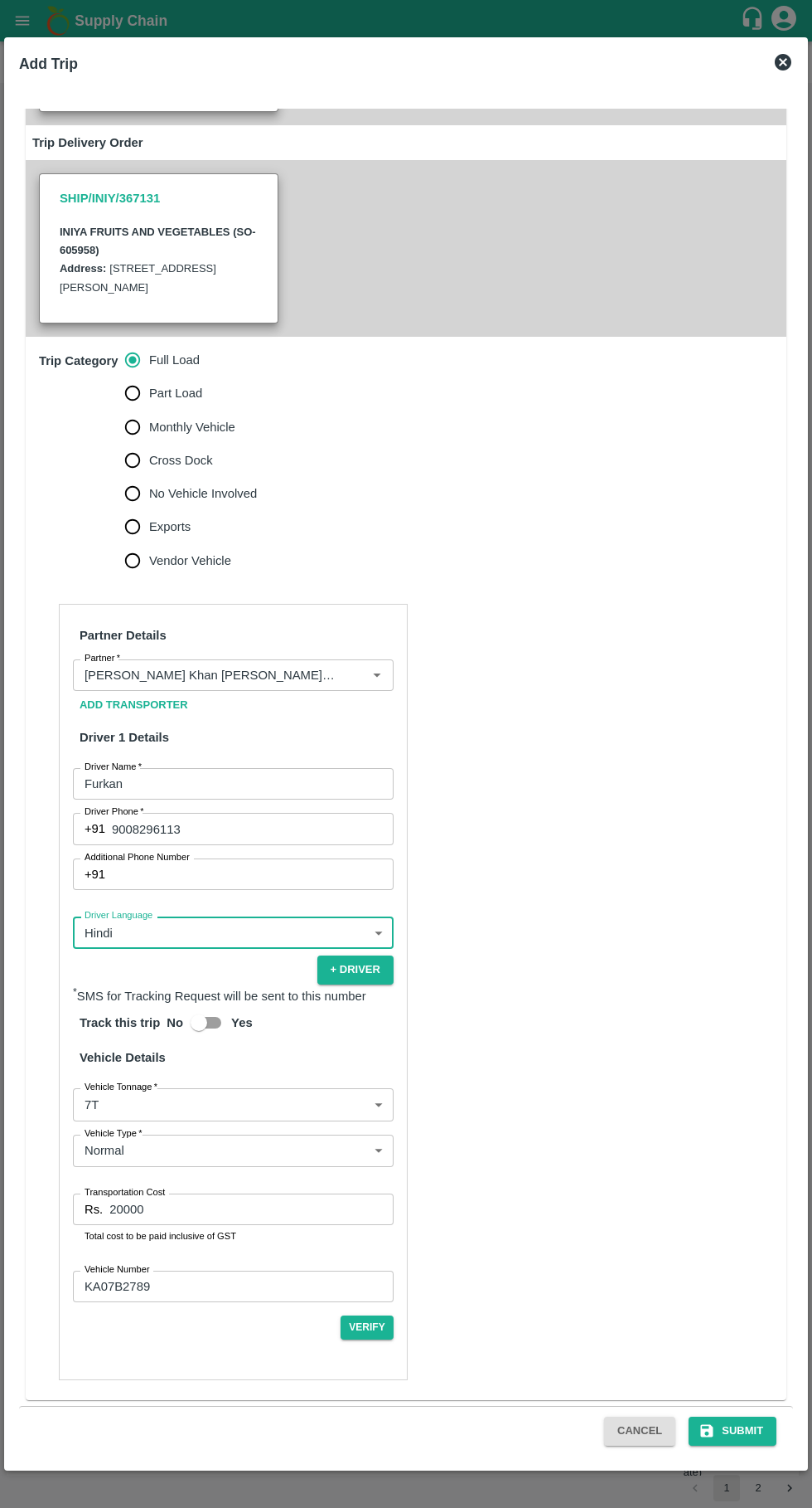
click at [760, 1452] on div "Cancel Submit" at bounding box center [406, 1431] width 774 height 49
click at [749, 1448] on div "Cancel Submit" at bounding box center [406, 1431] width 774 height 49
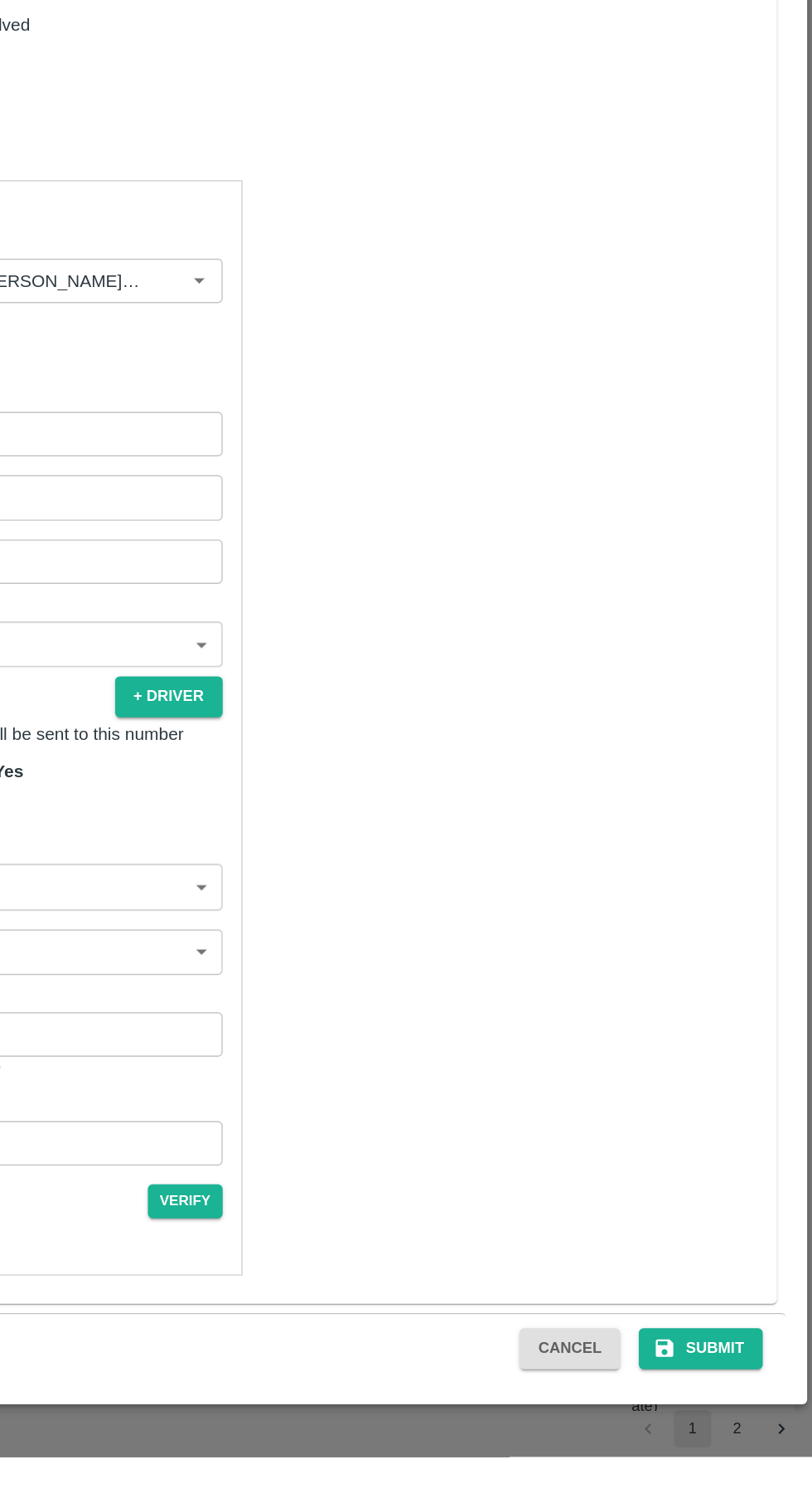
scroll to position [190, 0]
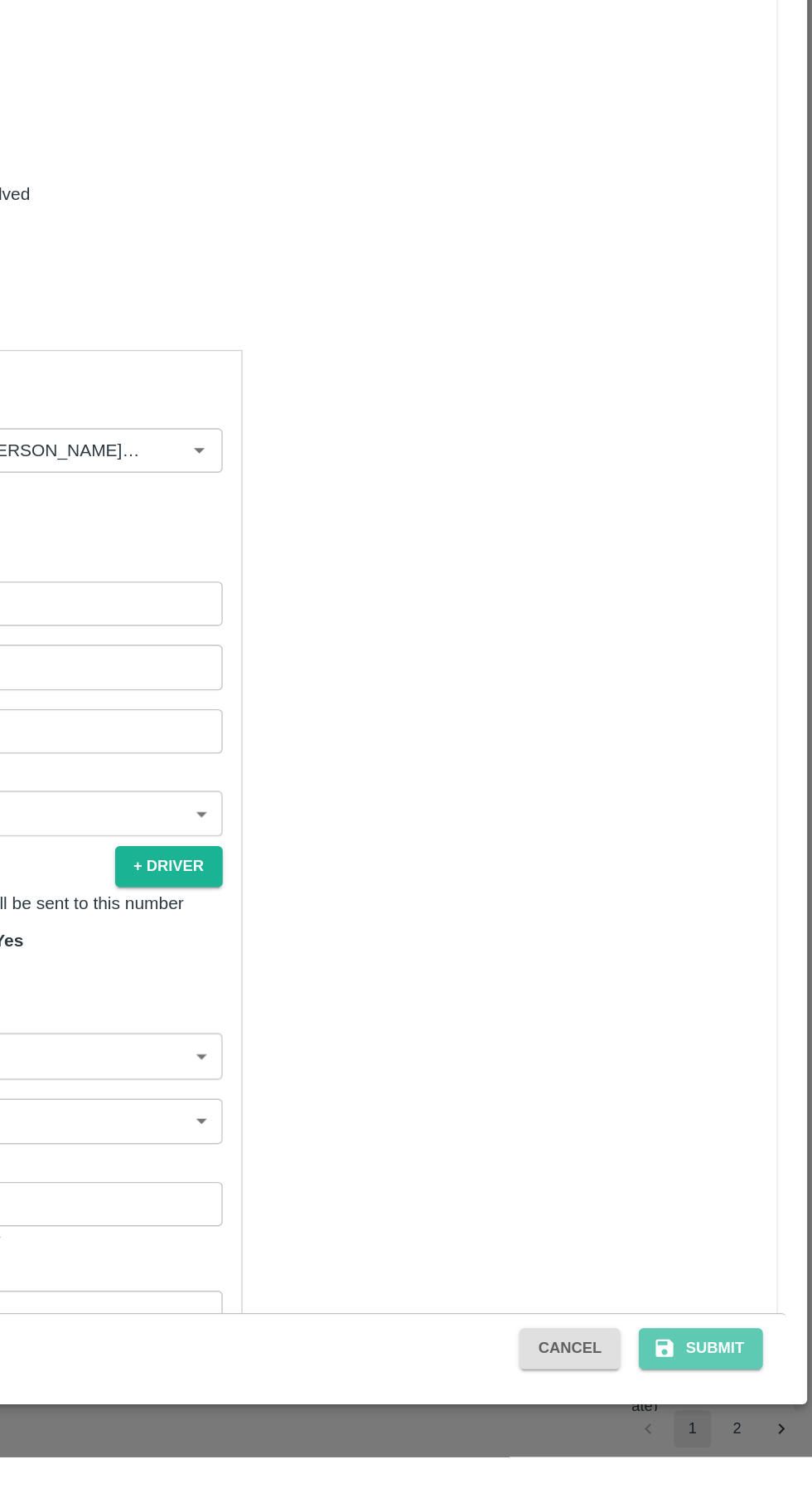
click at [732, 1445] on button "Submit" at bounding box center [732, 1431] width 88 height 29
